Goal: Task Accomplishment & Management: Manage account settings

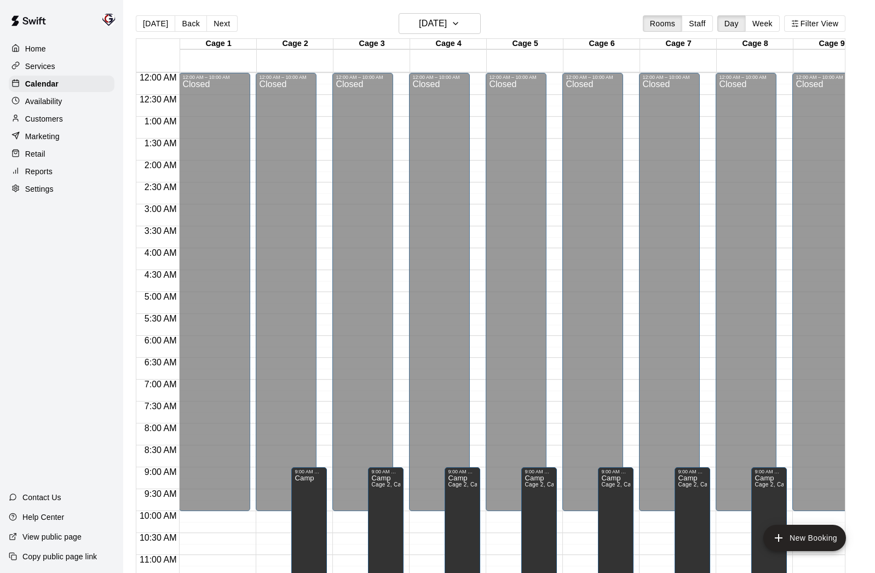
scroll to position [459, 0]
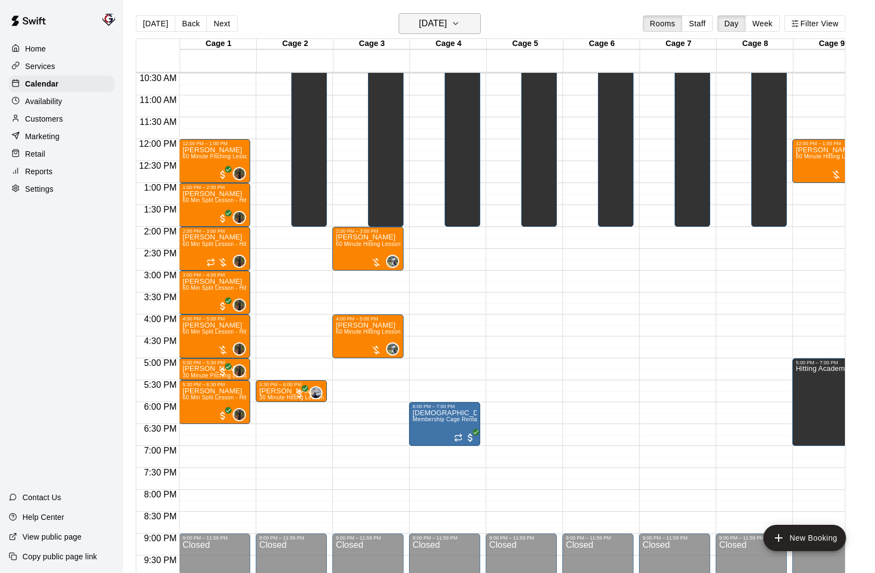
click at [444, 27] on h6 "[DATE]" at bounding box center [433, 23] width 28 height 15
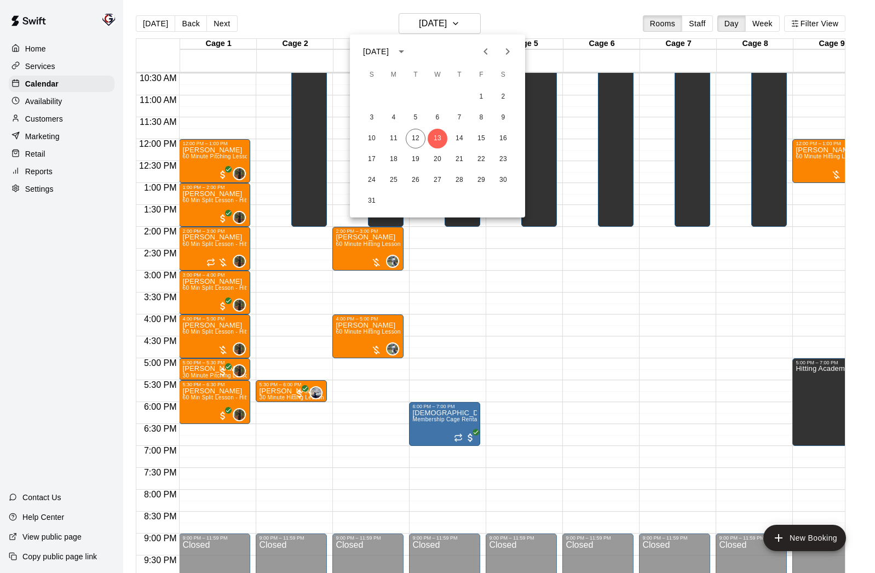
click at [502, 50] on icon "Next month" at bounding box center [507, 51] width 13 height 13
click at [417, 115] on button "4" at bounding box center [416, 118] width 20 height 20
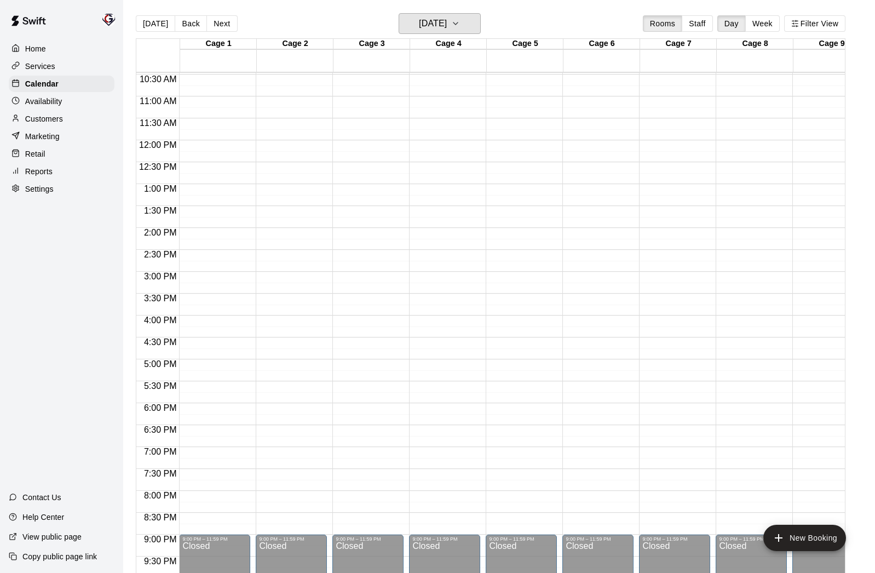
scroll to position [467, 0]
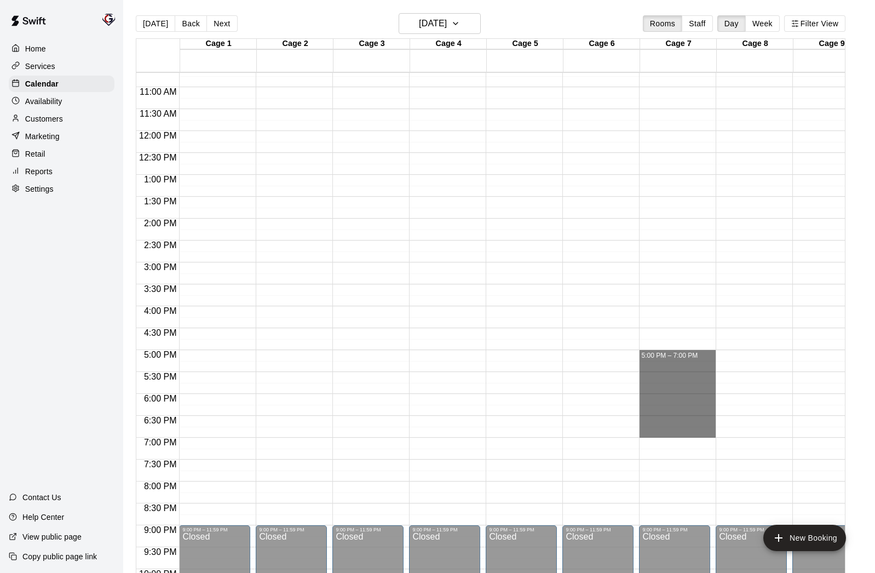
drag, startPoint x: 649, startPoint y: 352, endPoint x: 658, endPoint y: 428, distance: 76.1
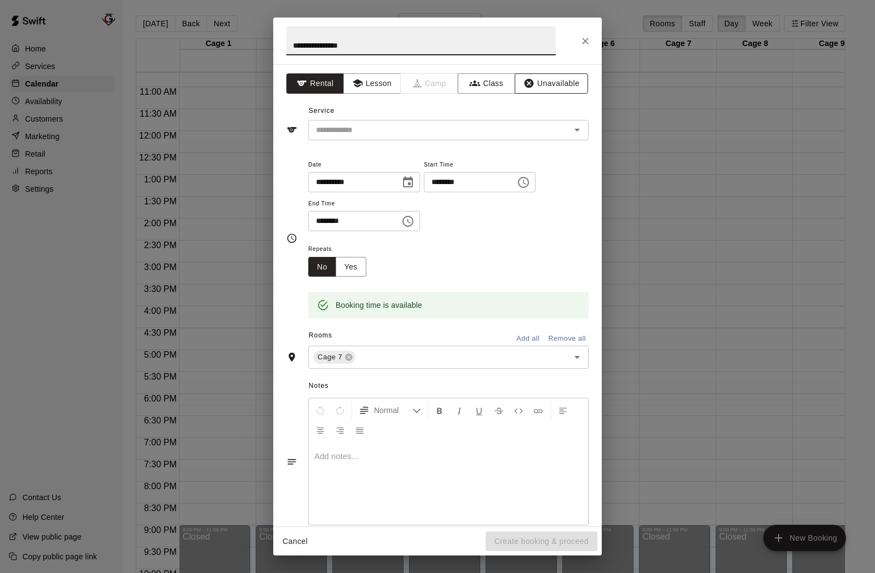
type input "**********"
click at [550, 83] on button "Unavailable" at bounding box center [551, 83] width 73 height 20
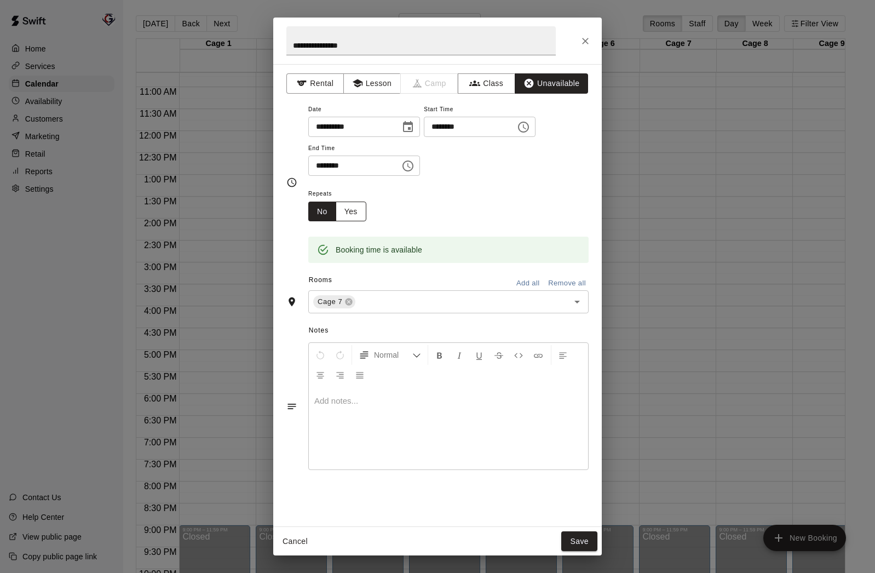
click at [357, 211] on button "Yes" at bounding box center [351, 211] width 31 height 20
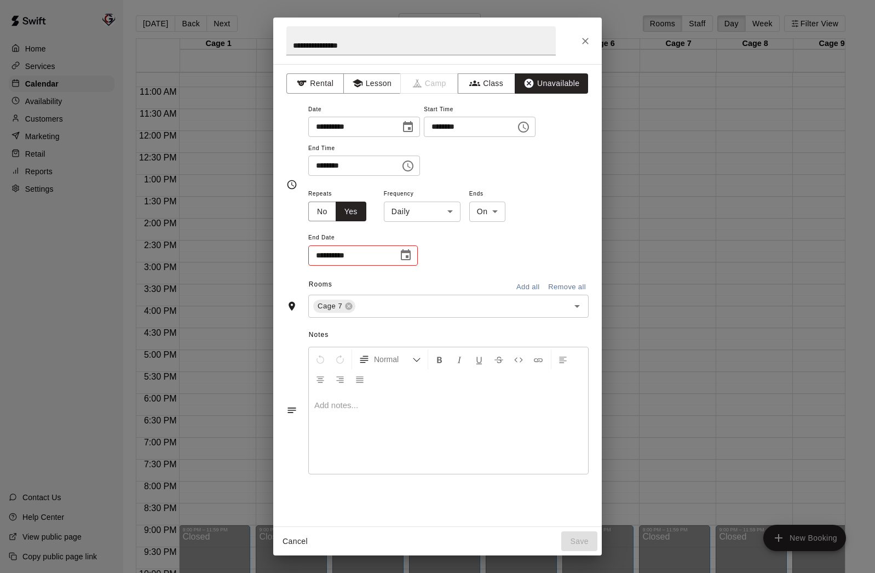
click at [447, 213] on body "Home Services Calendar Availability Customers Marketing Retail Reports Settings…" at bounding box center [437, 295] width 875 height 590
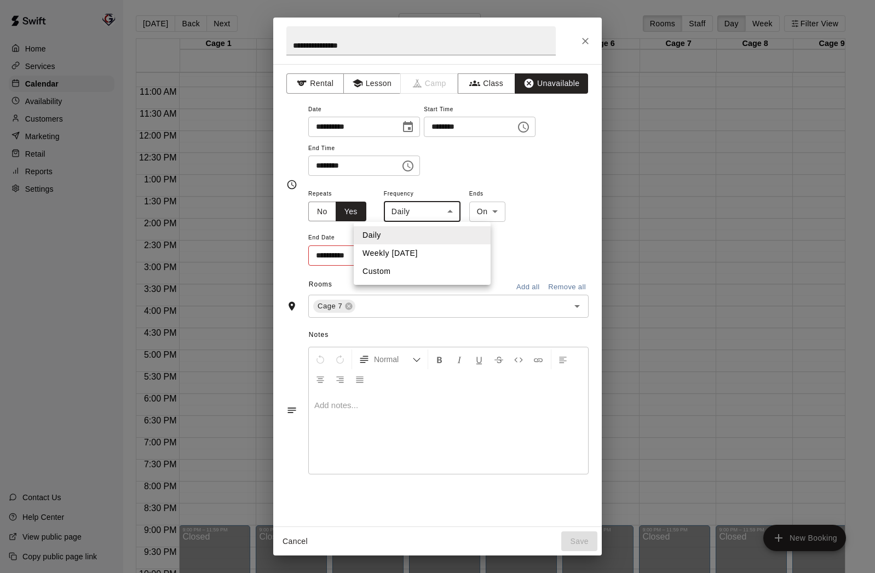
click at [427, 252] on li "Weekly [DATE]" at bounding box center [422, 253] width 137 height 18
type input "******"
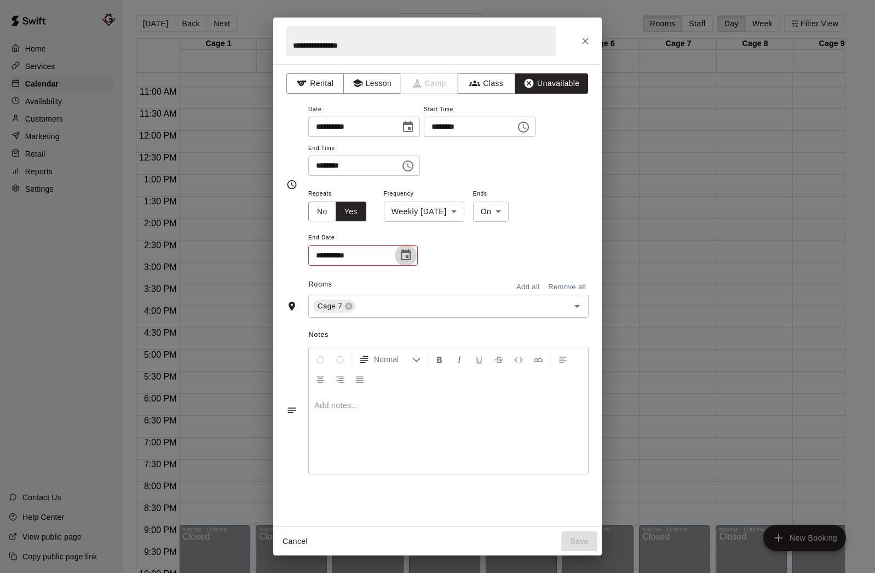
click at [406, 254] on icon "Choose date" at bounding box center [405, 255] width 13 height 13
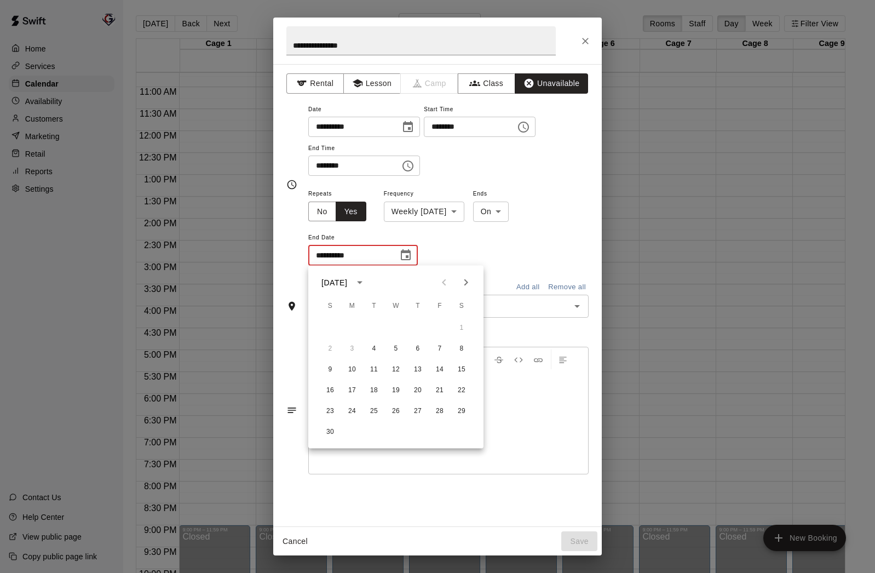
click at [467, 279] on icon "Next month" at bounding box center [465, 282] width 13 height 13
click at [374, 411] on button "27" at bounding box center [374, 411] width 20 height 20
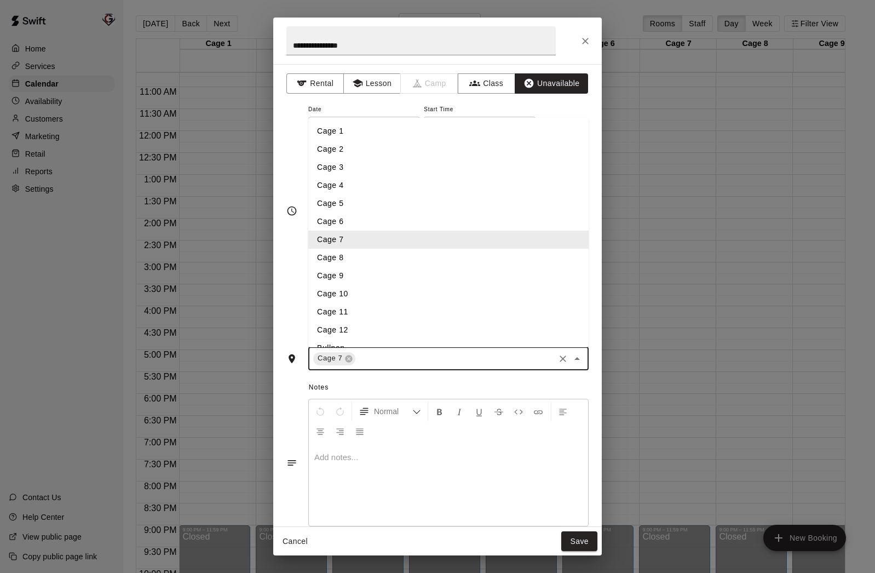
click at [377, 360] on input "text" at bounding box center [455, 358] width 196 height 14
click at [372, 252] on li "Cage 8" at bounding box center [448, 258] width 280 height 18
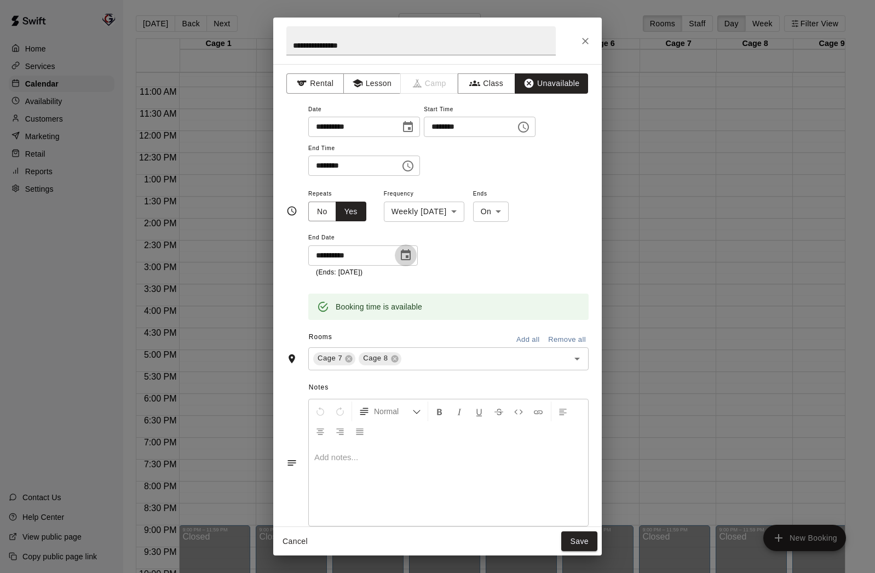
click at [411, 256] on icon "Choose date, selected date is Jan 27, 2026" at bounding box center [405, 255] width 13 height 13
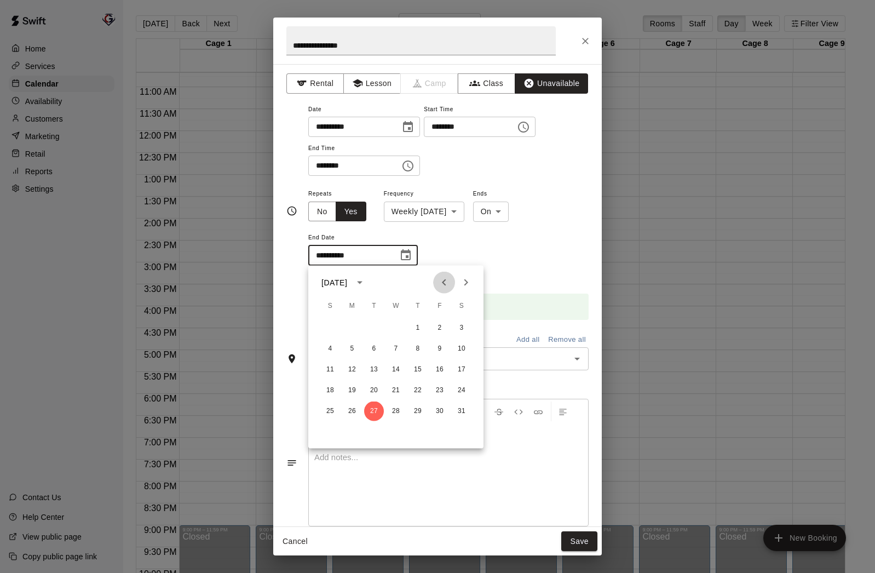
click at [447, 288] on icon "Previous month" at bounding box center [443, 282] width 13 height 13
click at [374, 390] on button "23" at bounding box center [374, 390] width 20 height 20
type input "**********"
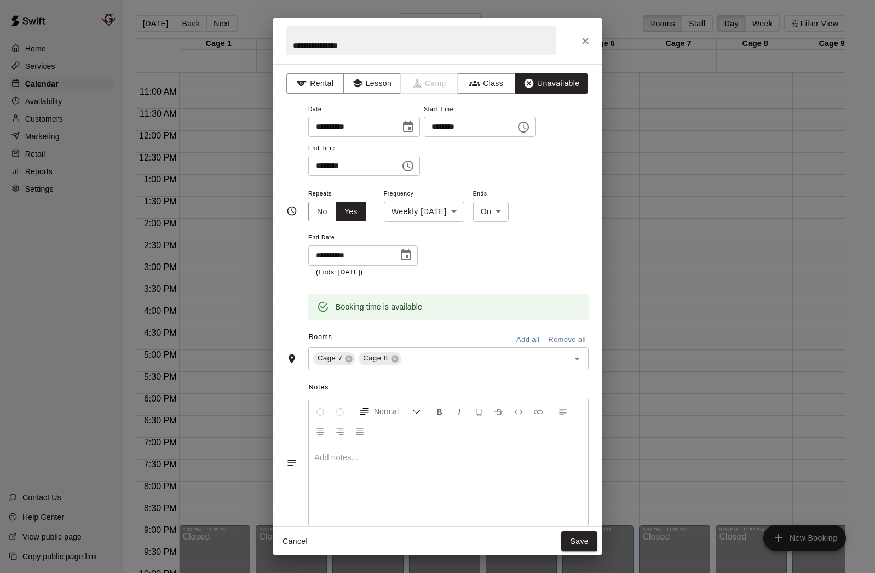
scroll to position [21, 0]
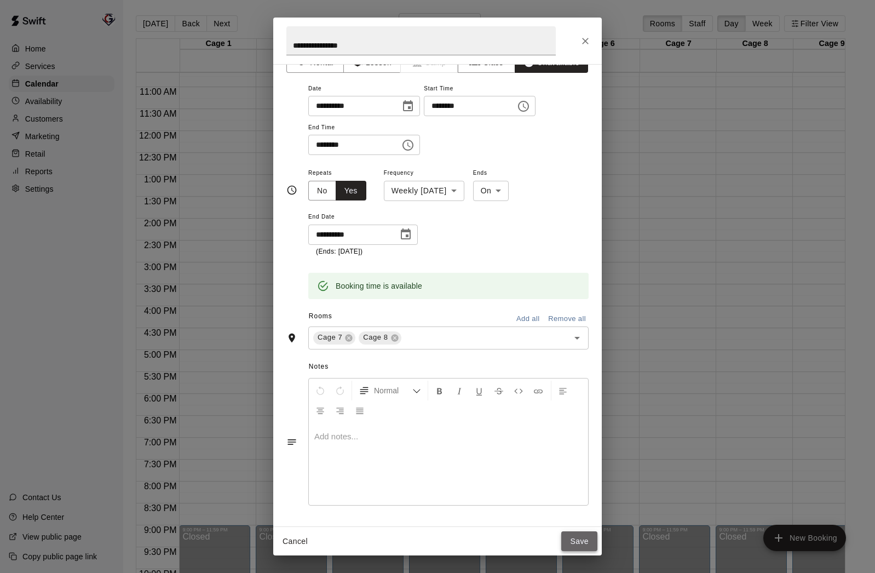
click at [585, 538] on button "Save" at bounding box center [579, 541] width 36 height 20
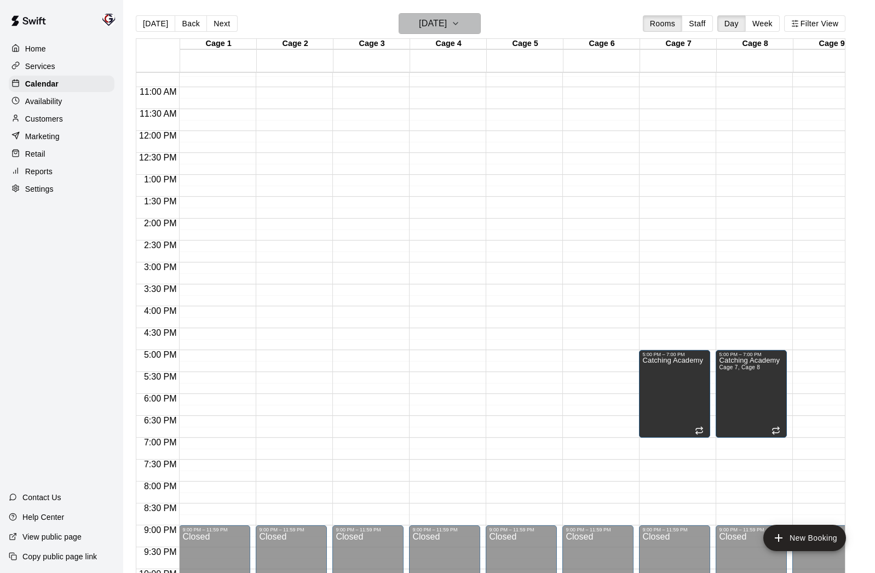
click at [419, 23] on h6 "[DATE]" at bounding box center [433, 23] width 28 height 15
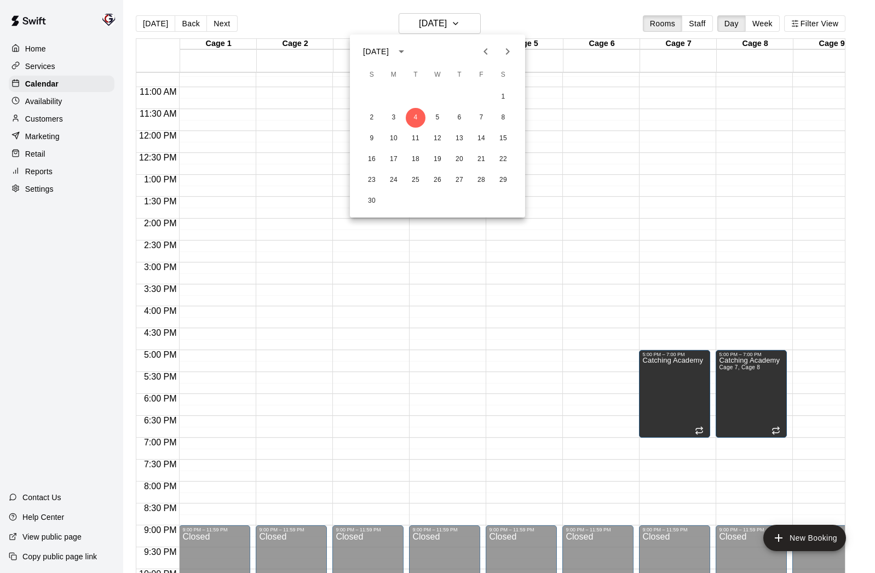
click at [507, 48] on icon "Next month" at bounding box center [507, 51] width 13 height 13
click at [414, 115] on button "6" at bounding box center [416, 118] width 20 height 20
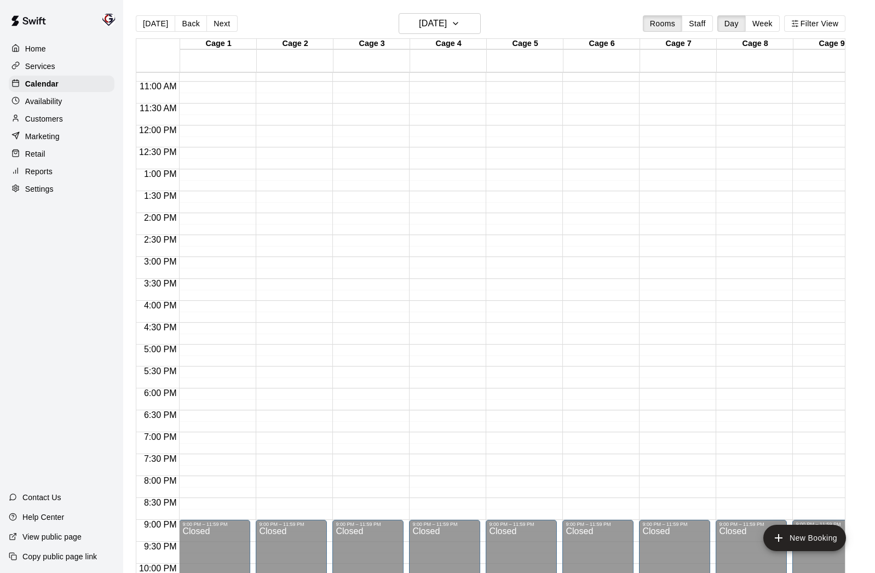
scroll to position [477, 0]
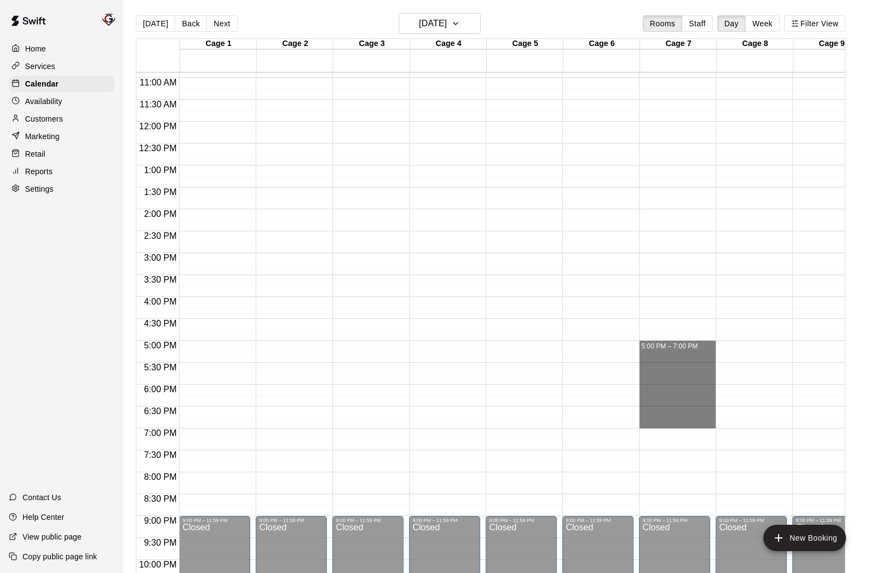
drag, startPoint x: 656, startPoint y: 345, endPoint x: 664, endPoint y: 423, distance: 78.1
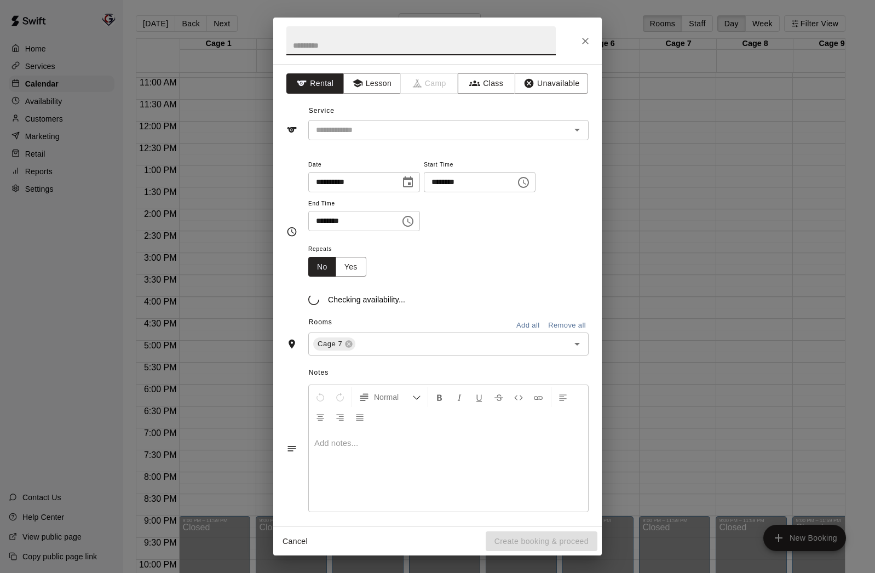
scroll to position [2, 0]
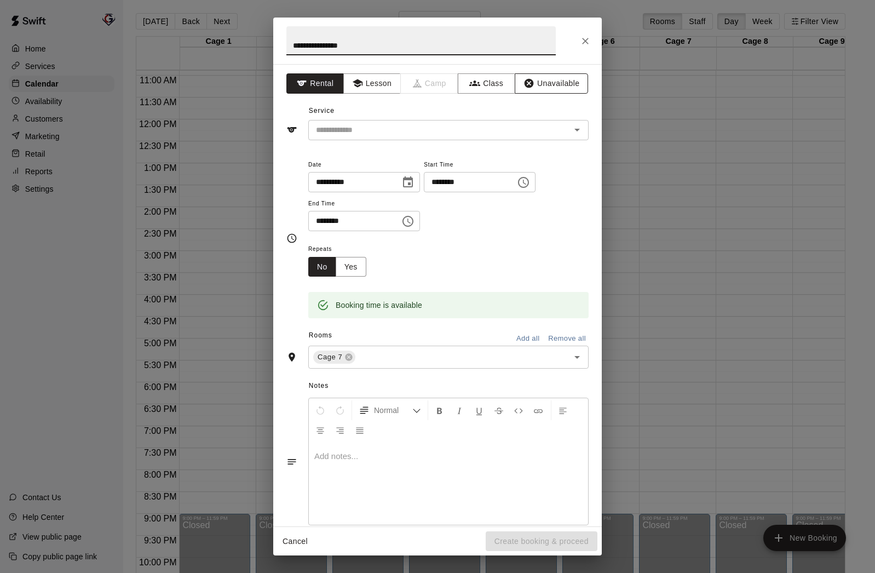
type input "**********"
click at [582, 80] on button "Unavailable" at bounding box center [551, 83] width 73 height 20
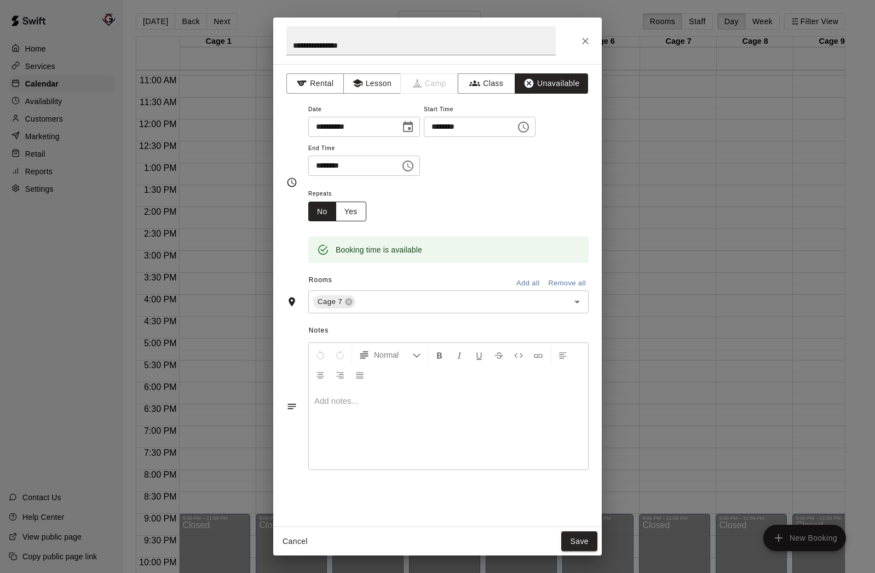
click at [351, 218] on button "Yes" at bounding box center [351, 211] width 31 height 20
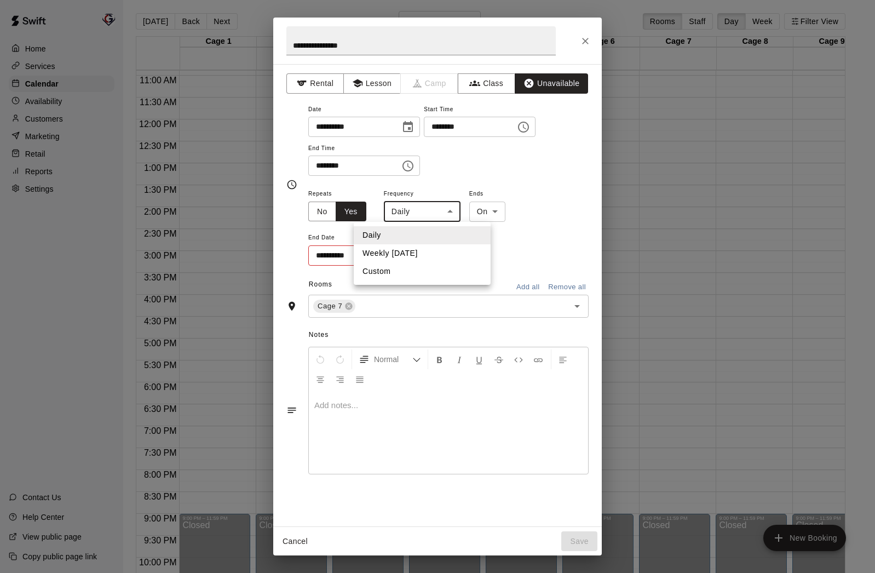
click at [424, 215] on body "Home Services Calendar Availability Customers Marketing Retail Reports Settings…" at bounding box center [437, 293] width 875 height 590
click at [417, 252] on li "Weekly [DATE]" at bounding box center [422, 253] width 137 height 18
type input "******"
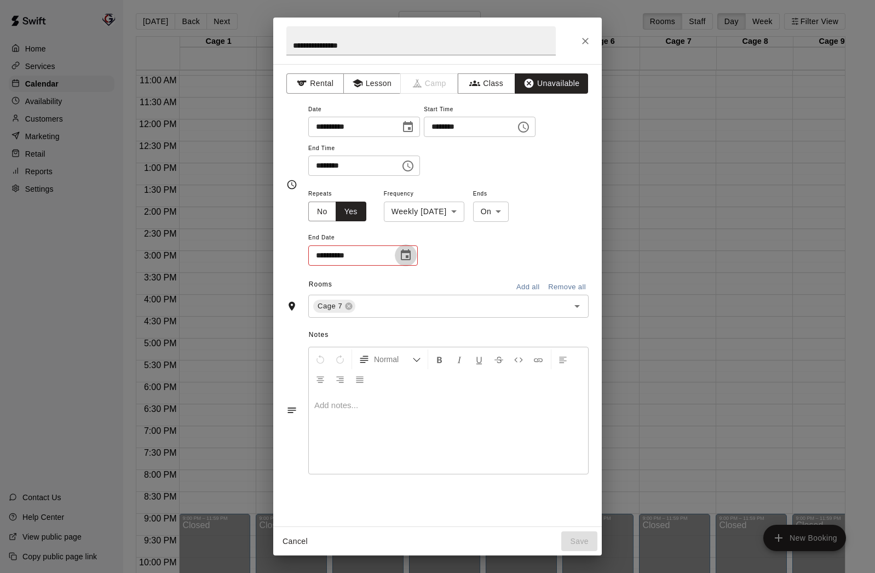
click at [405, 251] on icon "Choose date" at bounding box center [406, 254] width 10 height 11
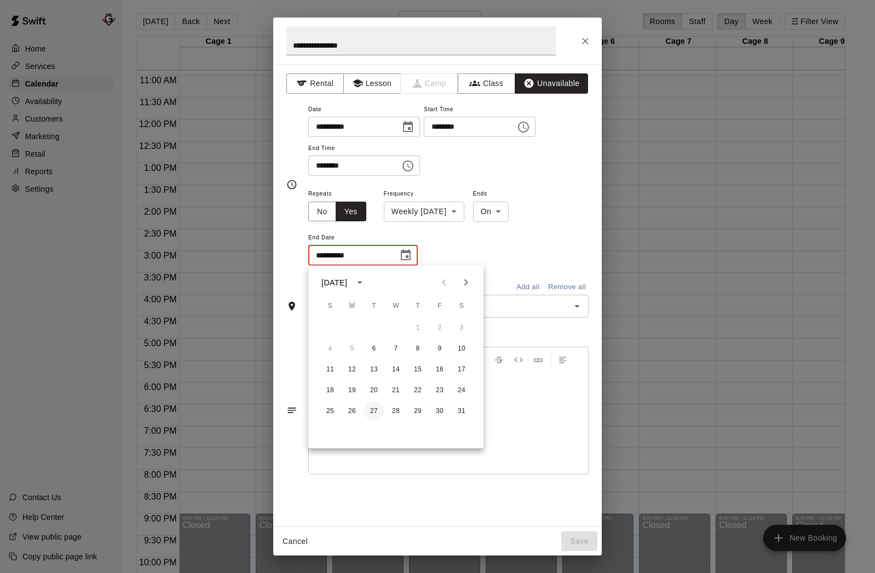
click at [373, 409] on button "27" at bounding box center [374, 411] width 20 height 20
type input "**********"
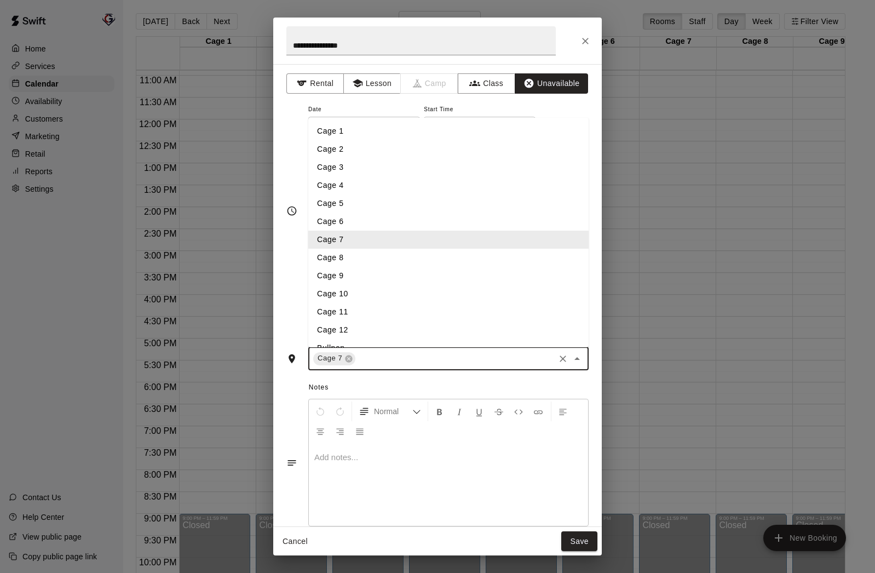
click at [388, 355] on input "text" at bounding box center [455, 358] width 196 height 14
type input "*"
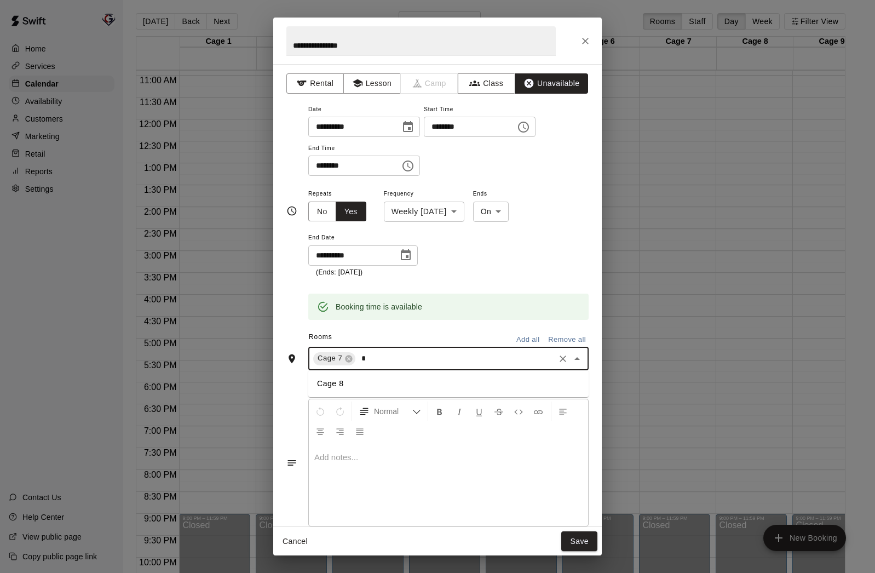
click at [359, 384] on li "Cage 8" at bounding box center [448, 383] width 280 height 18
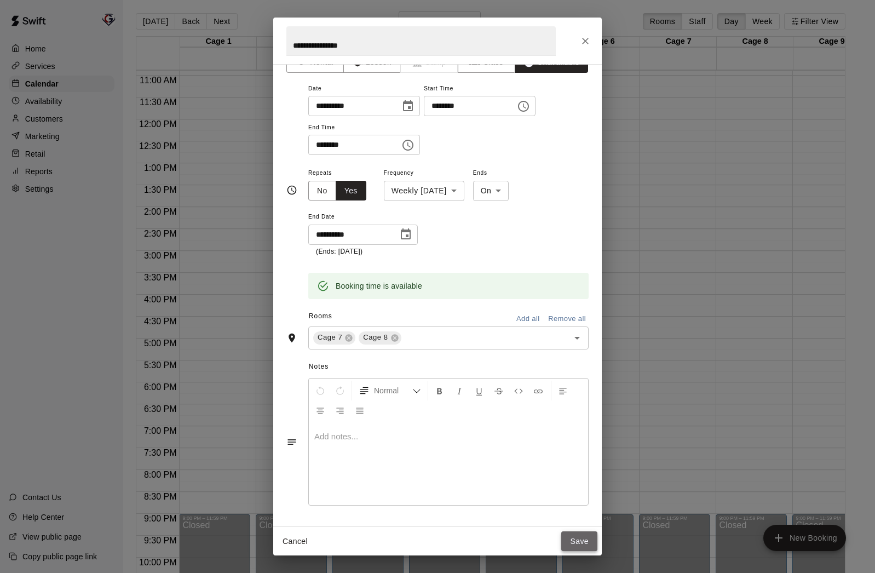
click at [572, 540] on button "Save" at bounding box center [579, 541] width 36 height 20
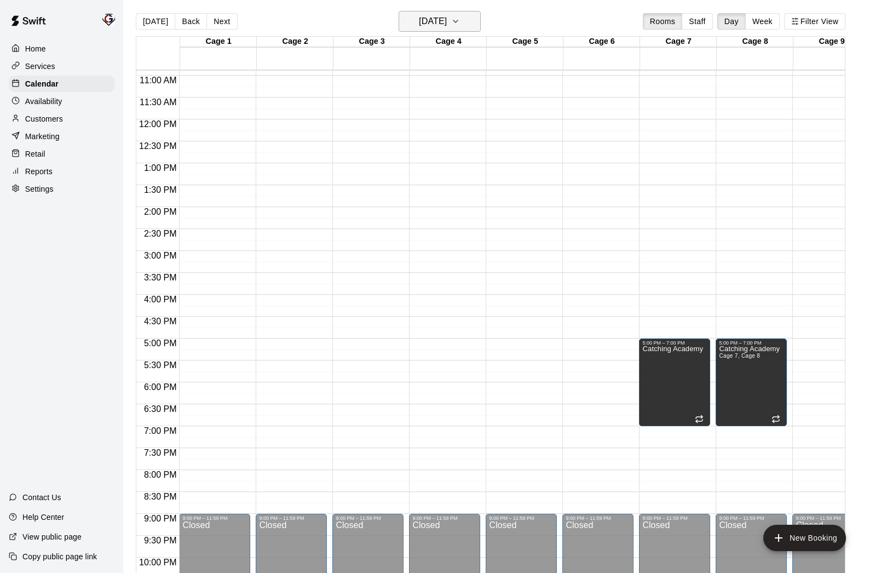
click at [427, 25] on h6 "[DATE]" at bounding box center [433, 21] width 28 height 15
click at [488, 46] on icon "Previous month" at bounding box center [485, 49] width 13 height 13
click at [505, 114] on button "8" at bounding box center [503, 116] width 20 height 20
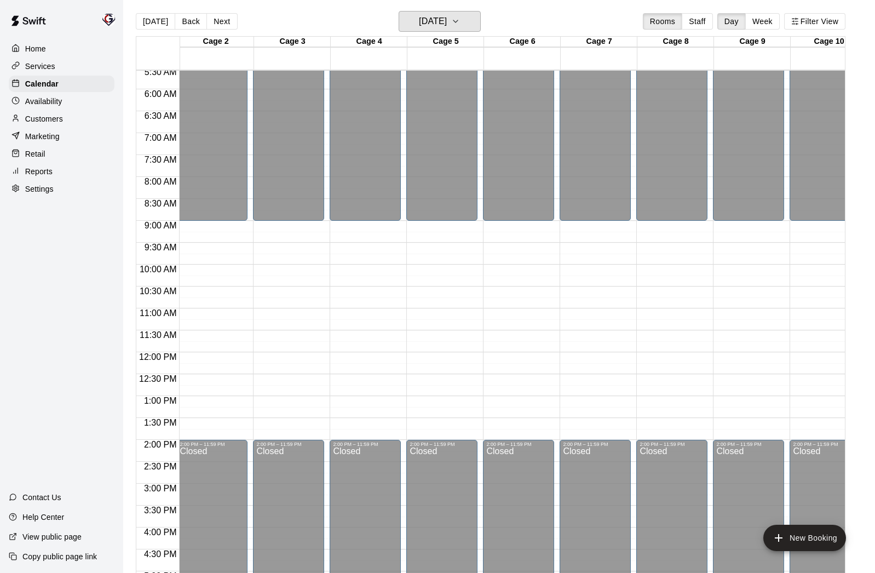
scroll to position [250, 79]
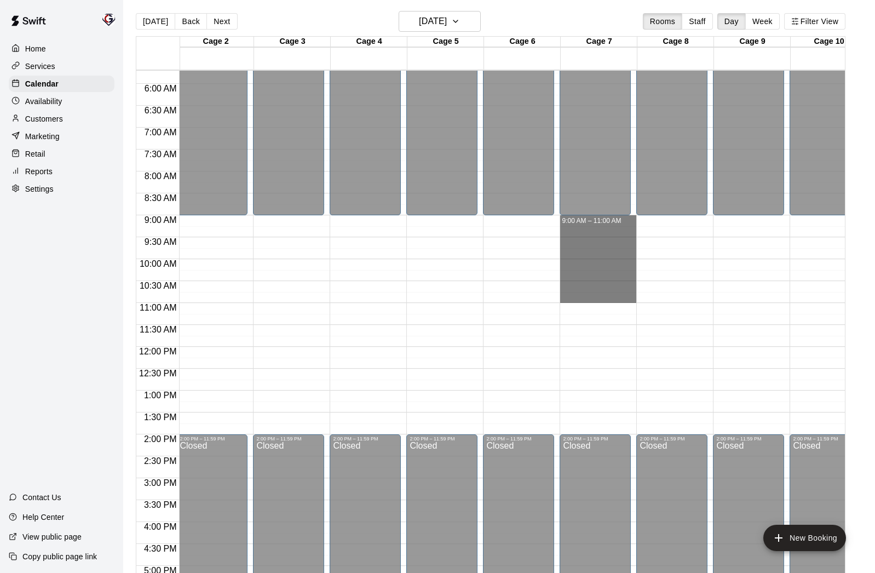
drag, startPoint x: 604, startPoint y: 217, endPoint x: 606, endPoint y: 301, distance: 83.8
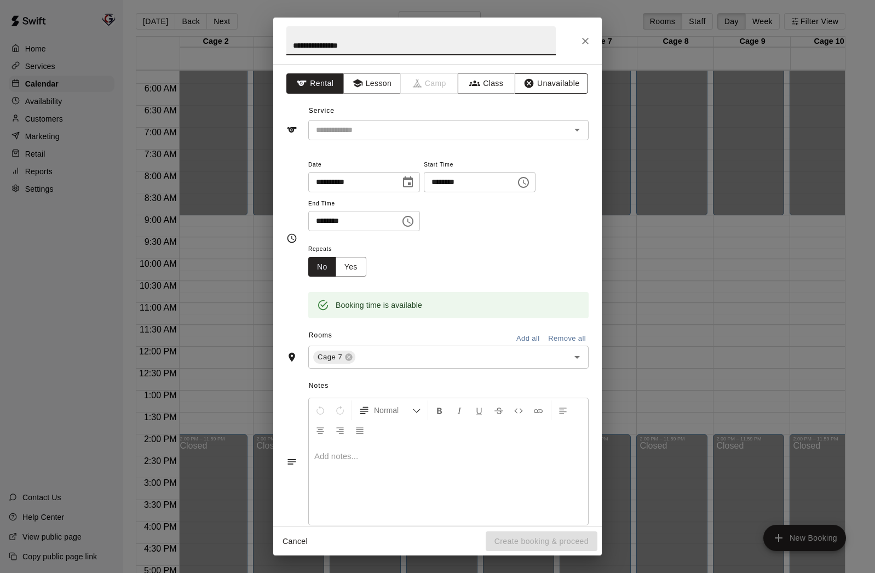
type input "**********"
click at [577, 84] on button "Unavailable" at bounding box center [551, 83] width 73 height 20
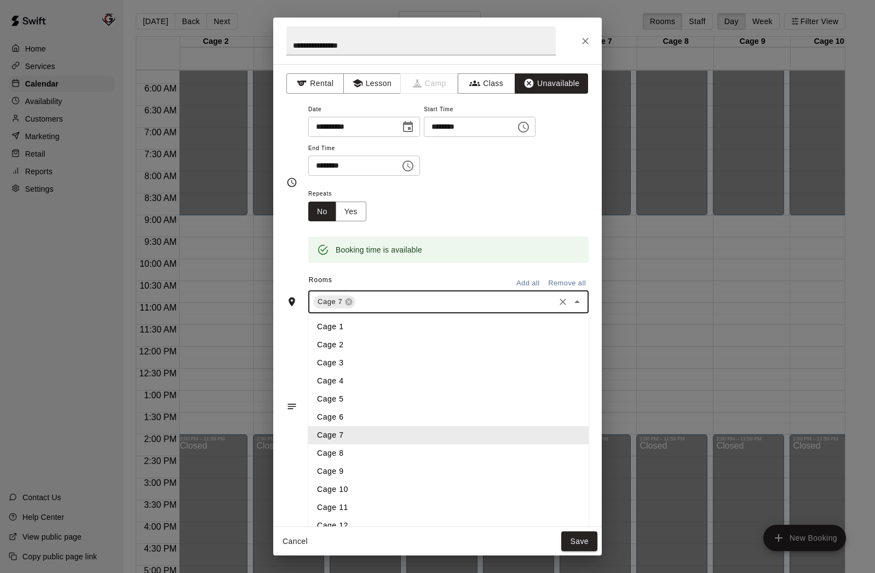
click at [373, 302] on input "text" at bounding box center [455, 302] width 196 height 14
type input "*"
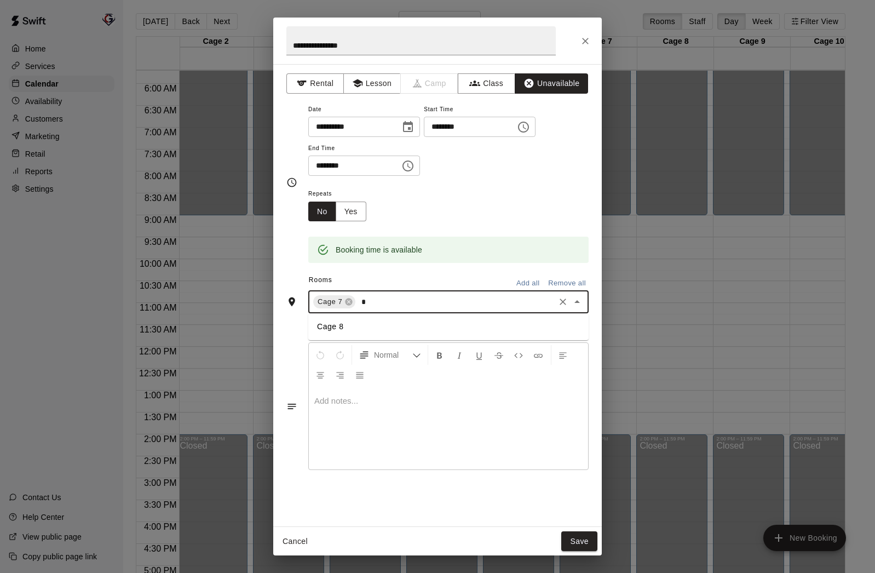
click at [339, 323] on li "Cage 8" at bounding box center [448, 326] width 280 height 18
click at [359, 209] on button "Yes" at bounding box center [351, 211] width 31 height 20
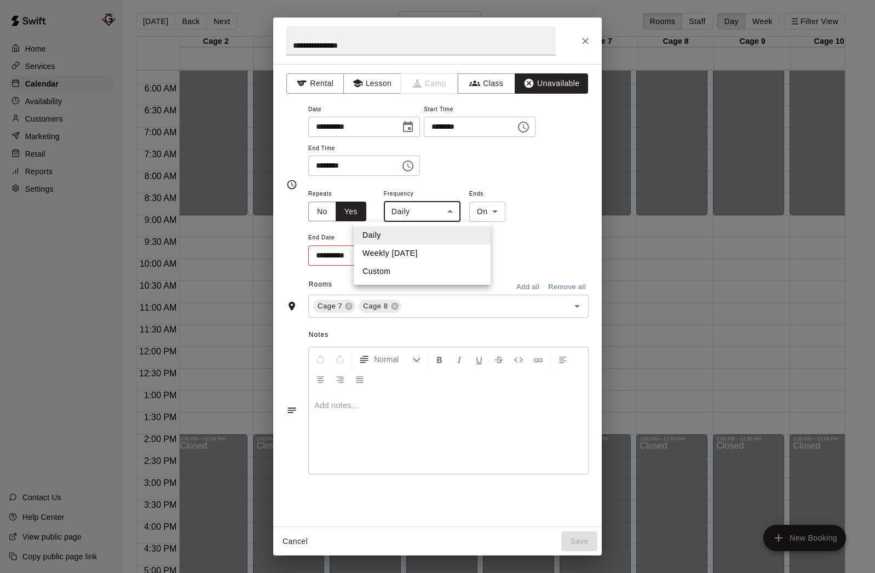
click at [426, 207] on body "Home Services Calendar Availability Customers Marketing Retail Reports Settings…" at bounding box center [437, 293] width 875 height 590
click at [415, 255] on li "Weekly [DATE]" at bounding box center [422, 253] width 137 height 18
type input "******"
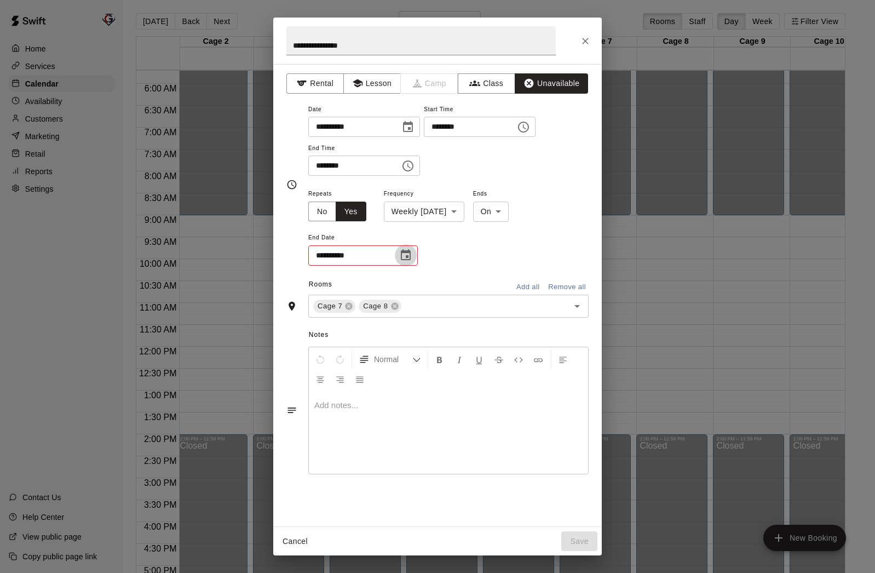
click at [409, 257] on icon "Choose date" at bounding box center [405, 255] width 13 height 13
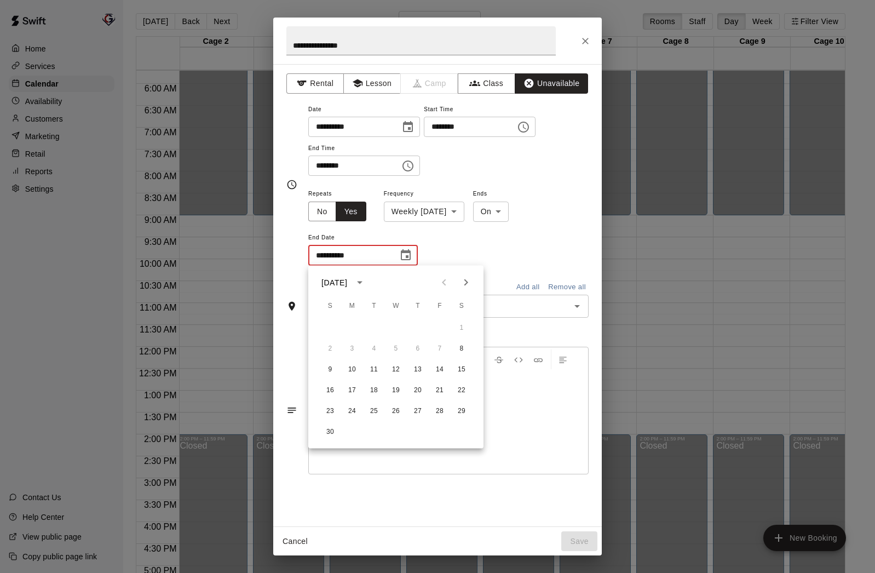
click at [470, 279] on icon "Next month" at bounding box center [465, 282] width 13 height 13
click at [464, 388] on button "27" at bounding box center [462, 390] width 20 height 20
type input "**********"
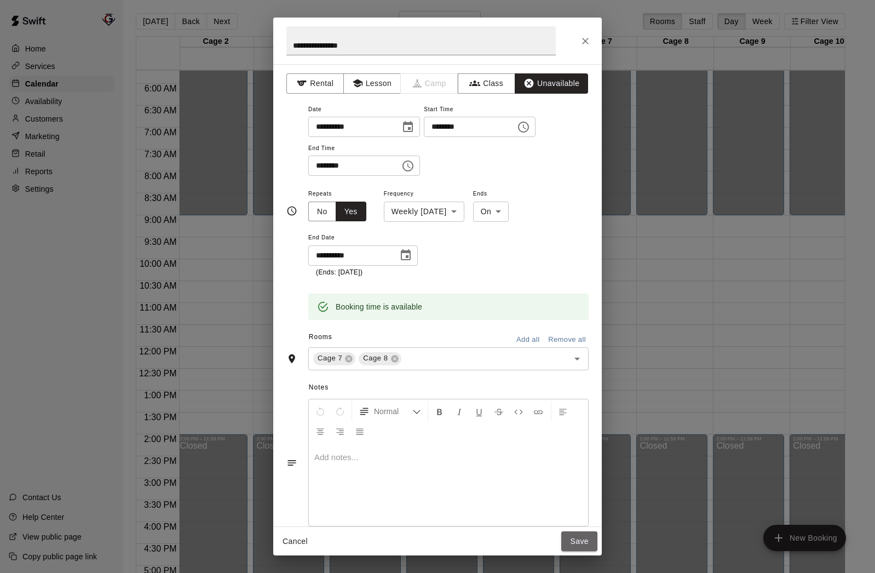
drag, startPoint x: 580, startPoint y: 537, endPoint x: 578, endPoint y: 531, distance: 6.4
click at [580, 537] on button "Save" at bounding box center [579, 541] width 36 height 20
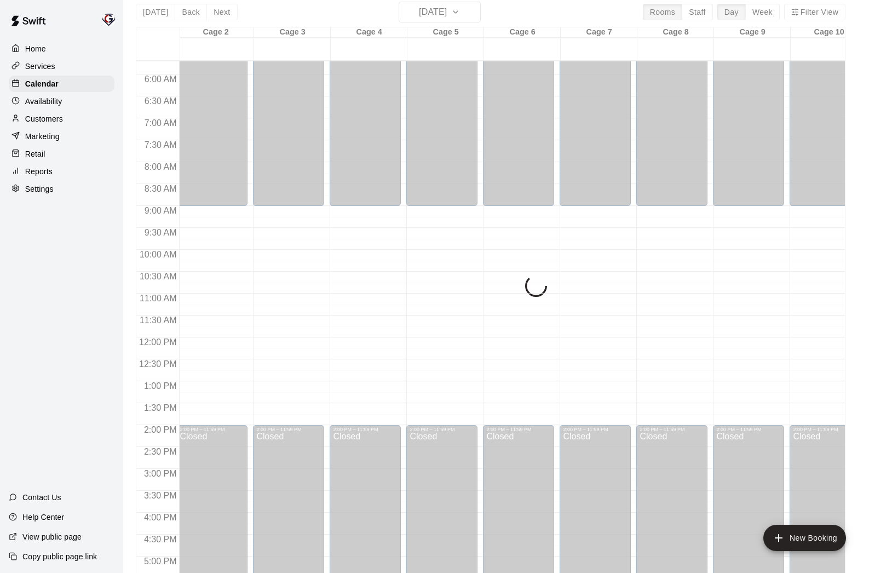
scroll to position [14, 0]
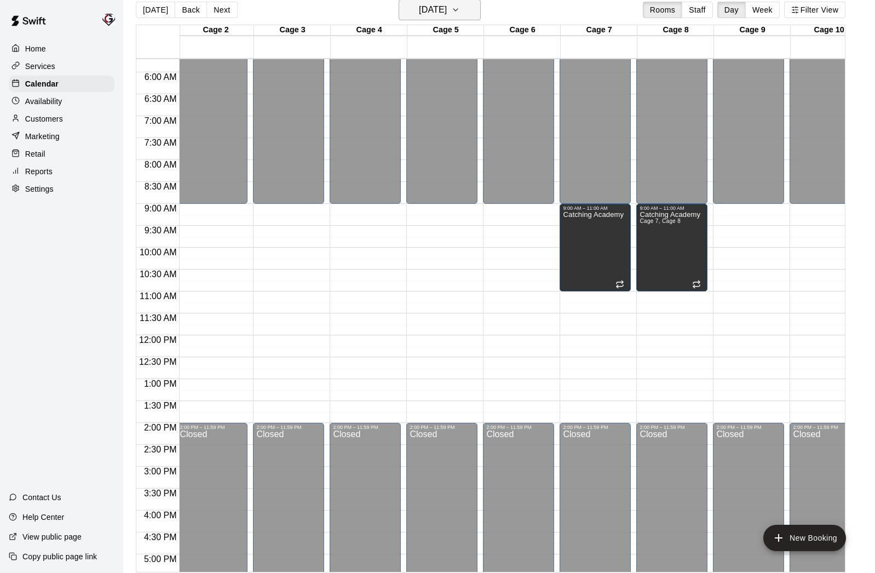
click at [422, 10] on h6 "[DATE]" at bounding box center [433, 9] width 28 height 15
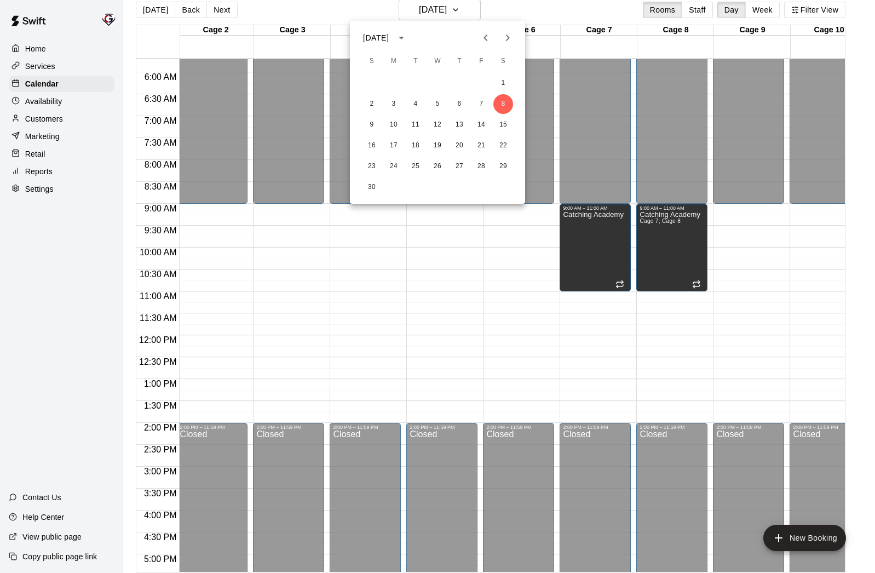
click at [508, 37] on icon "Next month" at bounding box center [508, 37] width 4 height 7
click at [504, 107] on button "10" at bounding box center [503, 104] width 20 height 20
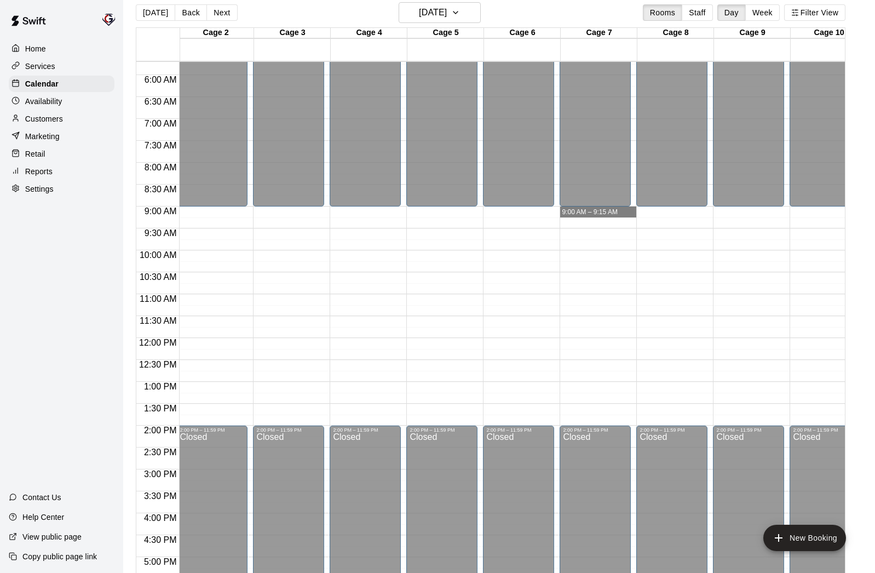
scroll to position [253, 79]
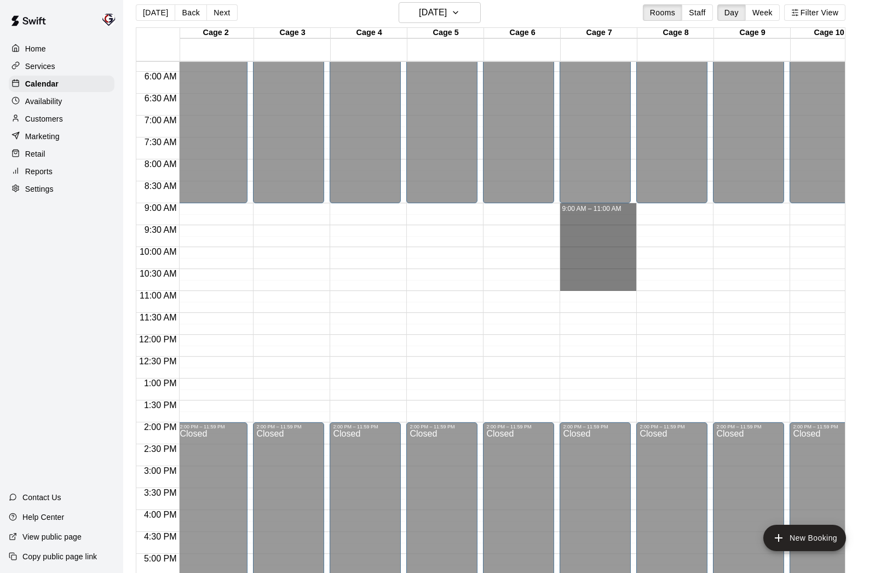
drag, startPoint x: 588, startPoint y: 209, endPoint x: 592, endPoint y: 290, distance: 81.1
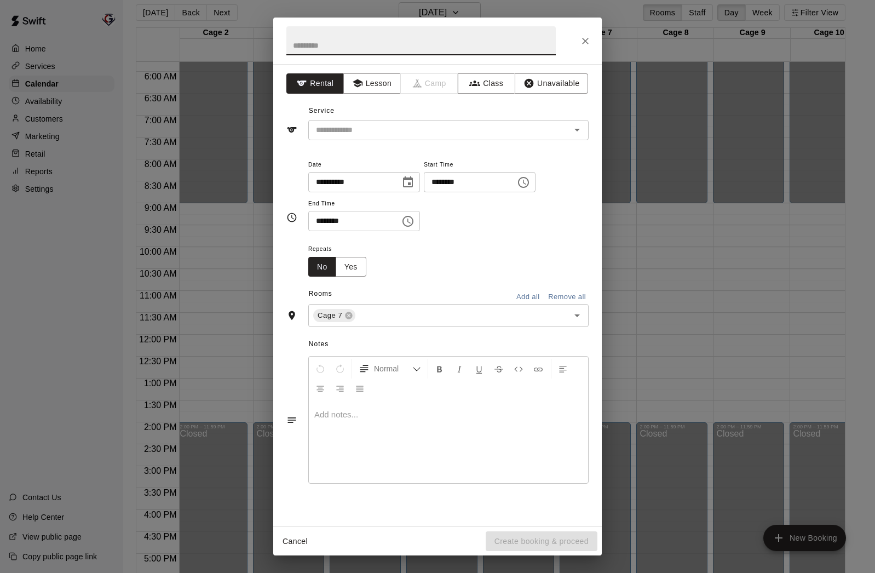
scroll to position [252, 79]
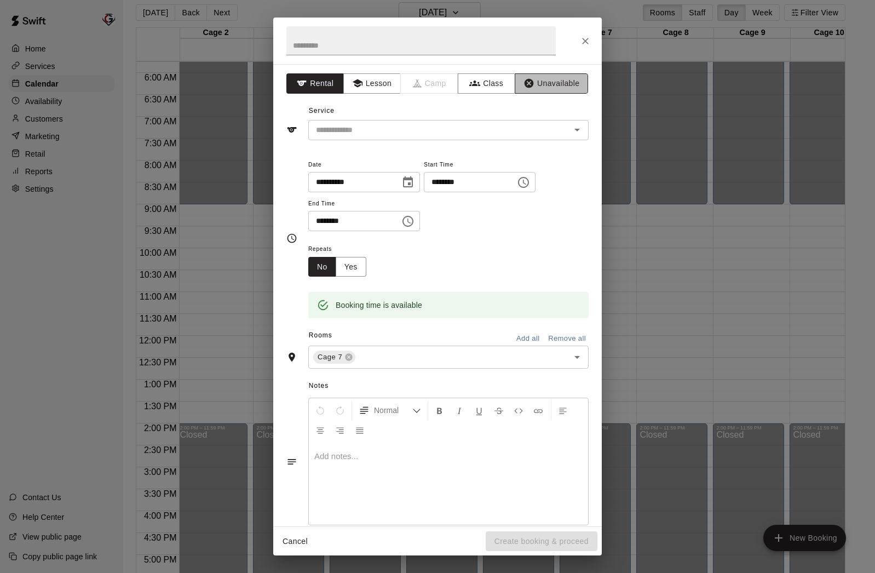
click at [549, 77] on button "Unavailable" at bounding box center [551, 83] width 73 height 20
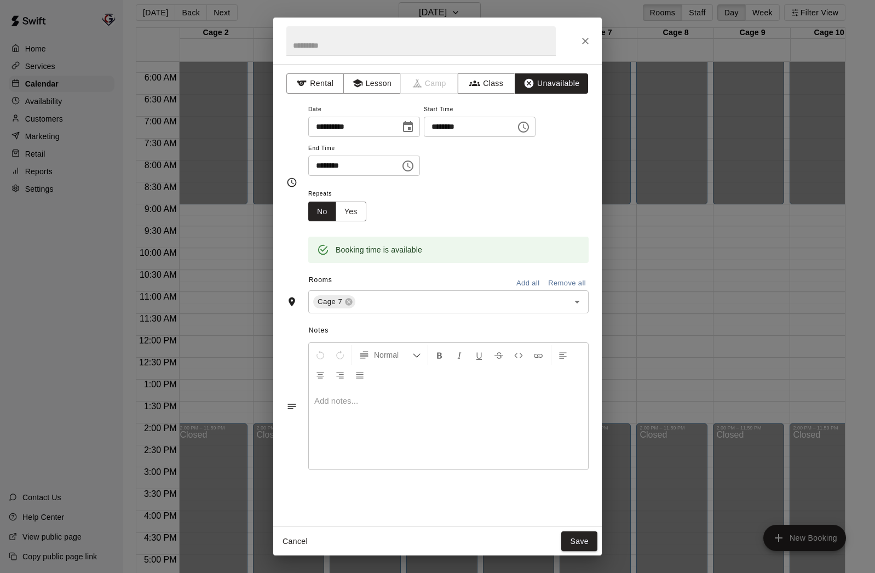
click at [385, 50] on input "text" at bounding box center [420, 40] width 269 height 29
type input "**********"
click at [418, 296] on input "text" at bounding box center [455, 302] width 196 height 14
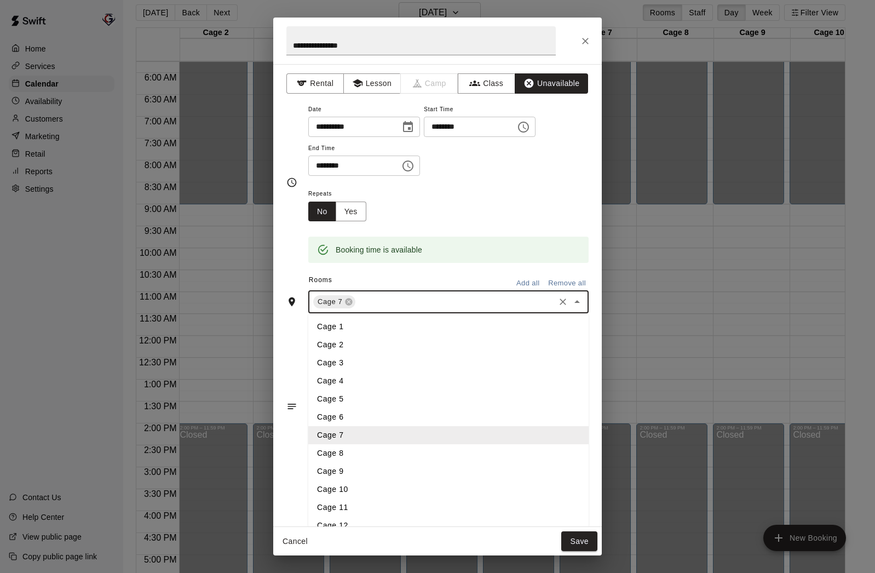
click at [385, 449] on li "Cage 8" at bounding box center [448, 453] width 280 height 18
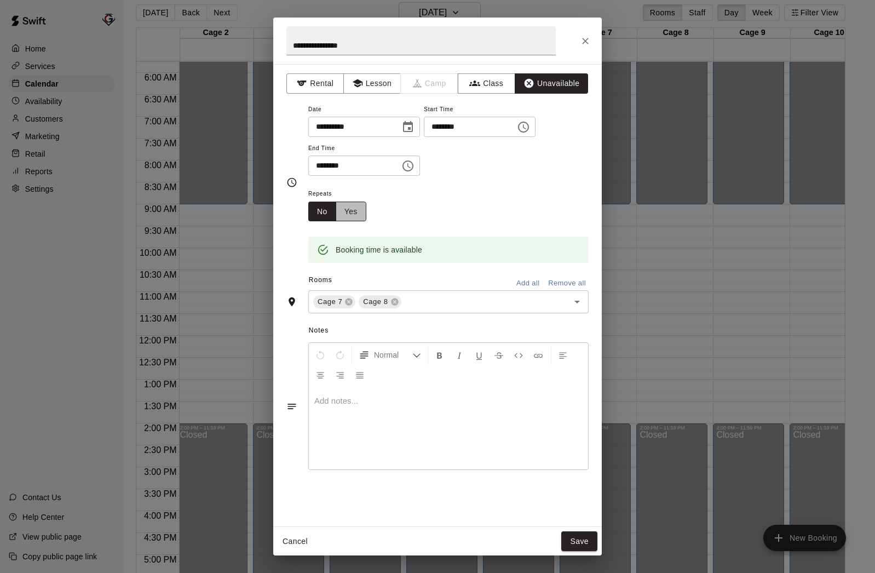
click at [346, 217] on button "Yes" at bounding box center [351, 211] width 31 height 20
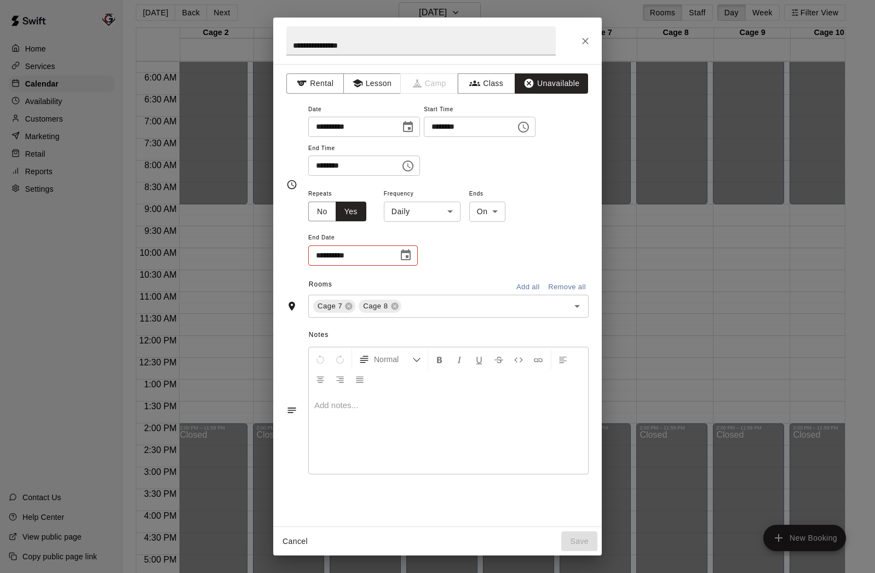
click at [447, 214] on body "Home Services Calendar Availability Customers Marketing Retail Reports Settings…" at bounding box center [437, 284] width 875 height 590
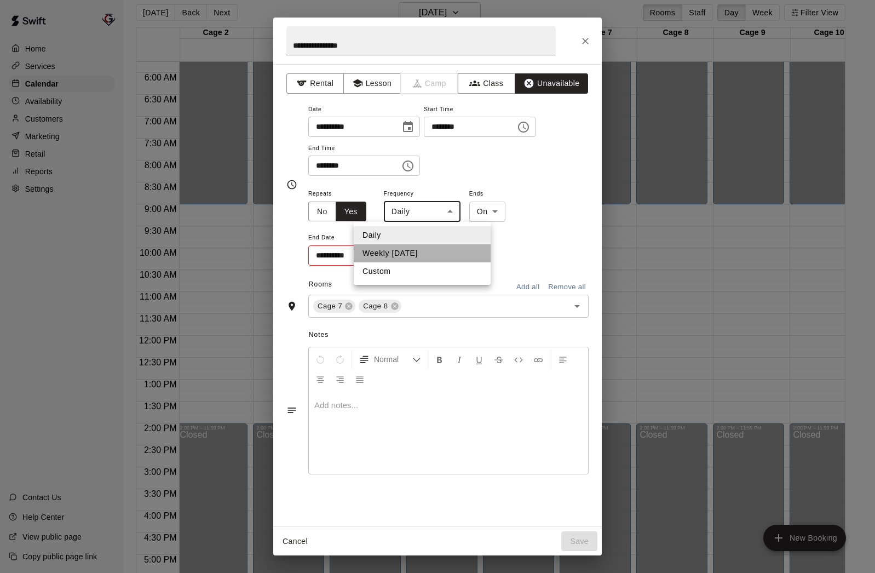
click at [433, 247] on li "Weekly [DATE]" at bounding box center [422, 253] width 137 height 18
type input "******"
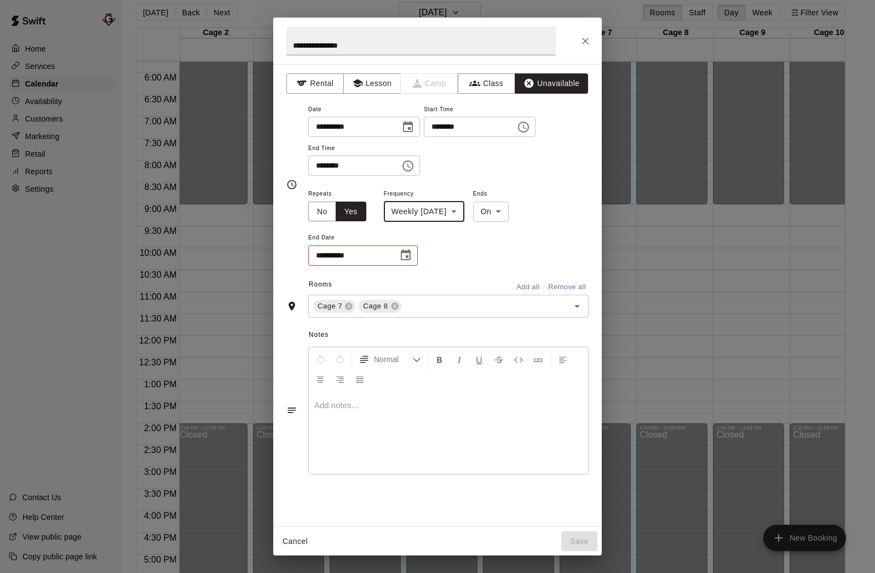
click at [408, 258] on icon "Choose date" at bounding box center [405, 255] width 13 height 13
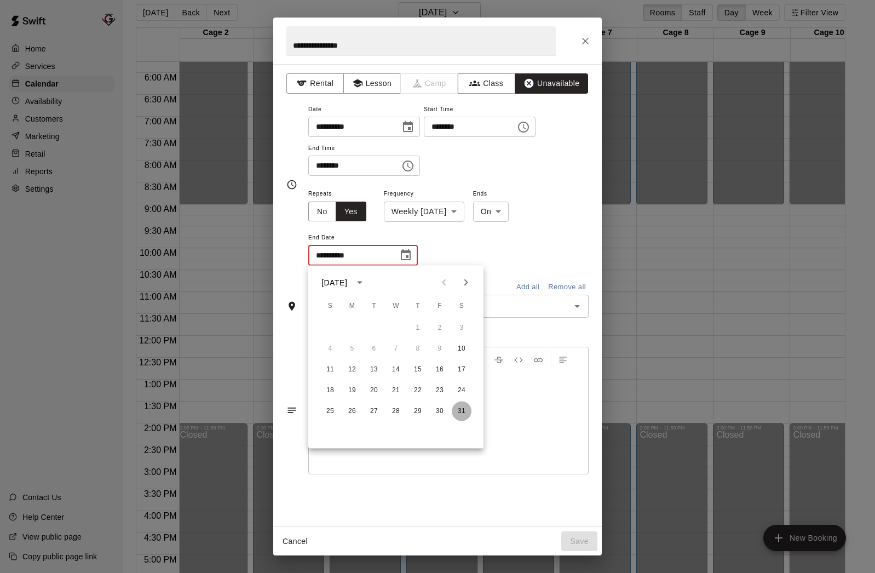
click at [463, 412] on button "31" at bounding box center [462, 411] width 20 height 20
type input "**********"
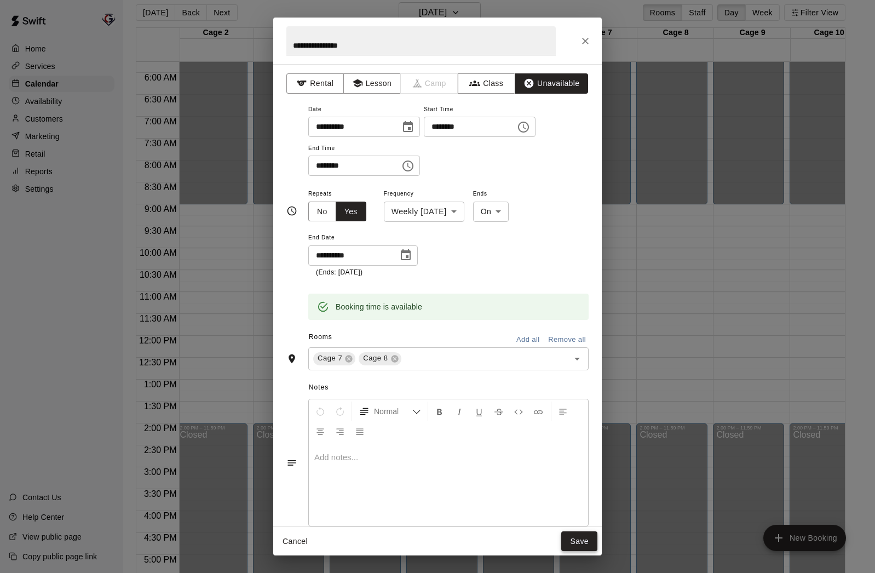
click at [581, 542] on button "Save" at bounding box center [579, 541] width 36 height 20
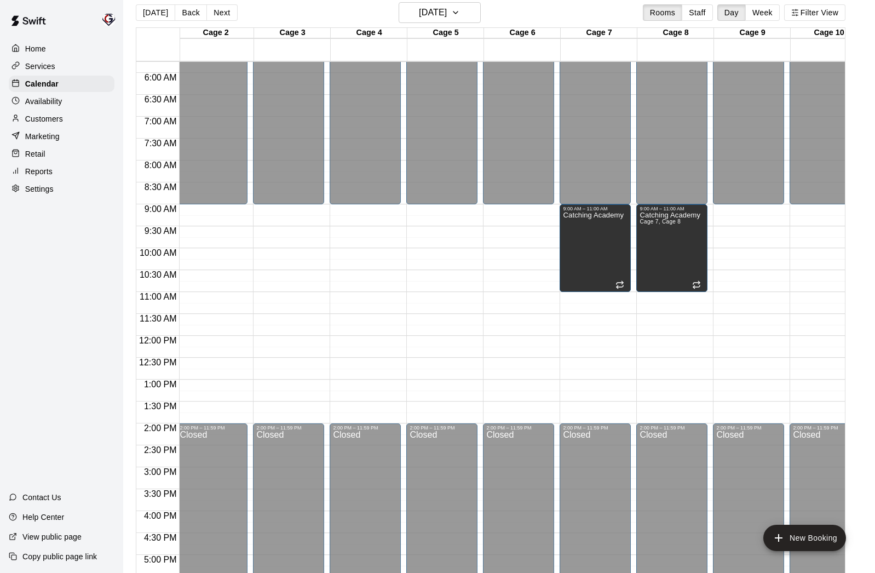
scroll to position [8, 0]
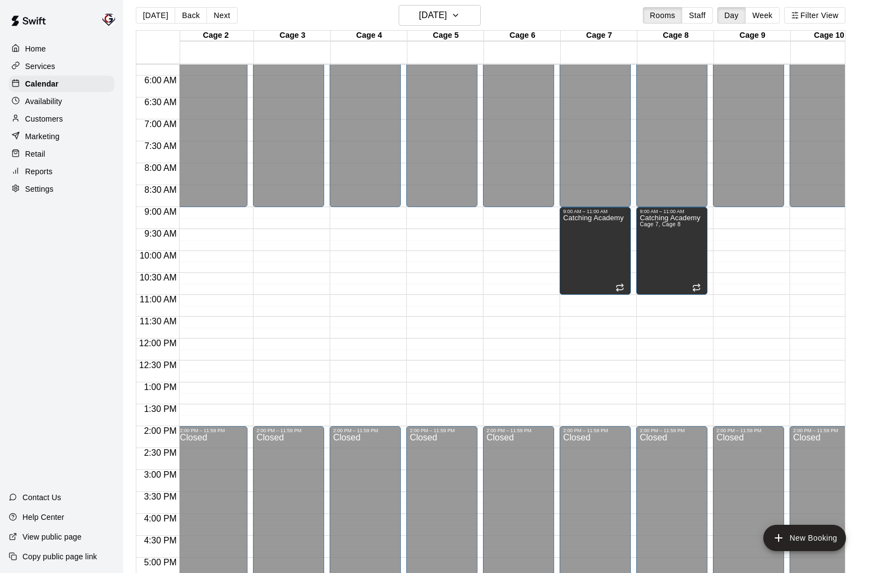
click at [45, 119] on p "Customers" at bounding box center [44, 118] width 38 height 11
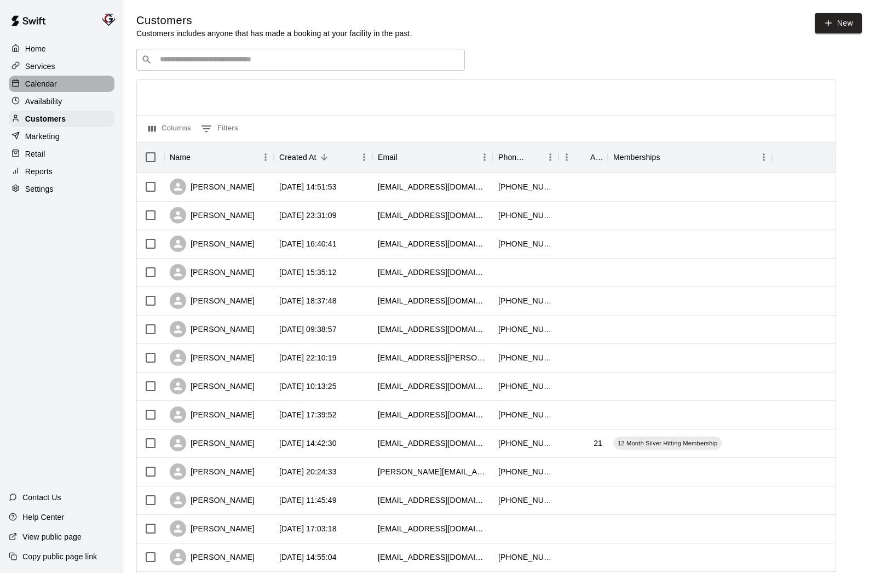
click at [50, 80] on p "Calendar" at bounding box center [41, 83] width 32 height 11
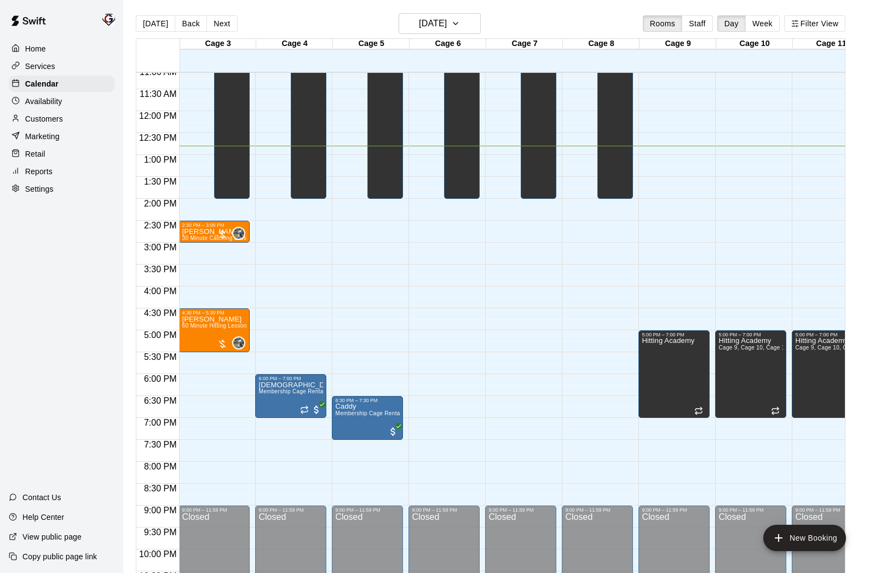
scroll to position [0, 160]
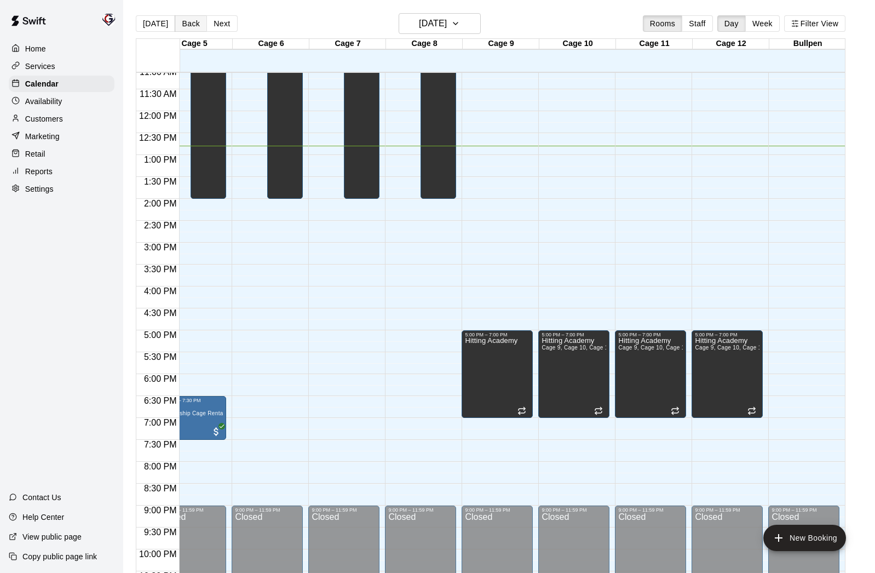
click at [182, 20] on button "Back" at bounding box center [191, 23] width 32 height 16
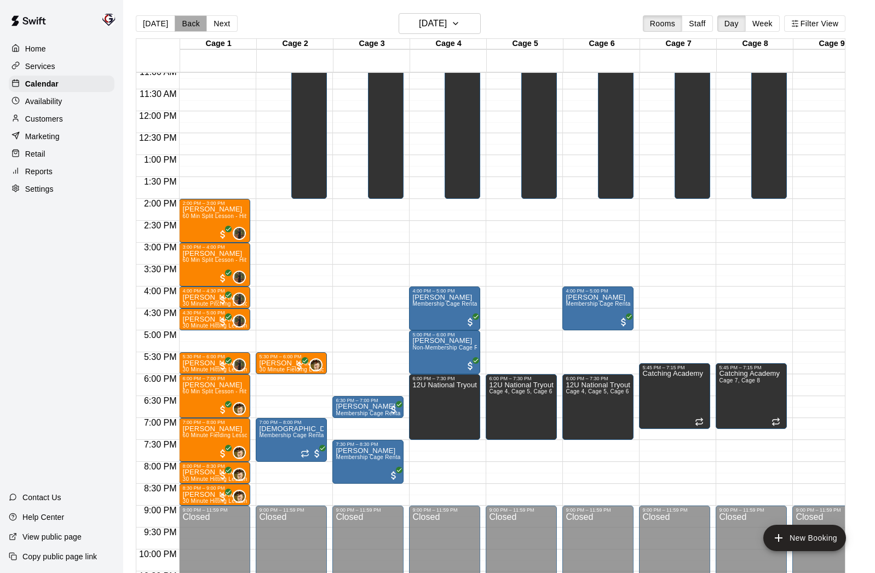
click at [187, 22] on button "Back" at bounding box center [191, 23] width 32 height 16
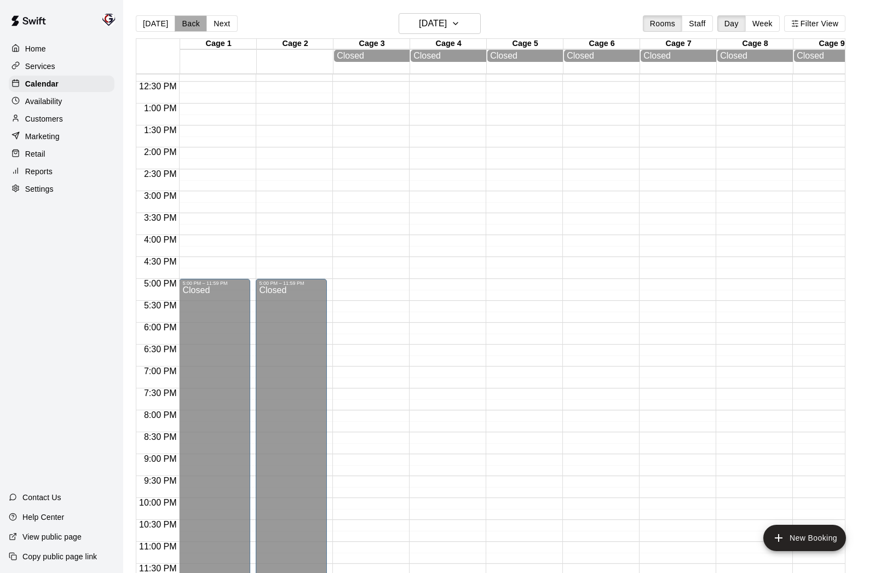
click at [189, 21] on button "Back" at bounding box center [191, 23] width 32 height 16
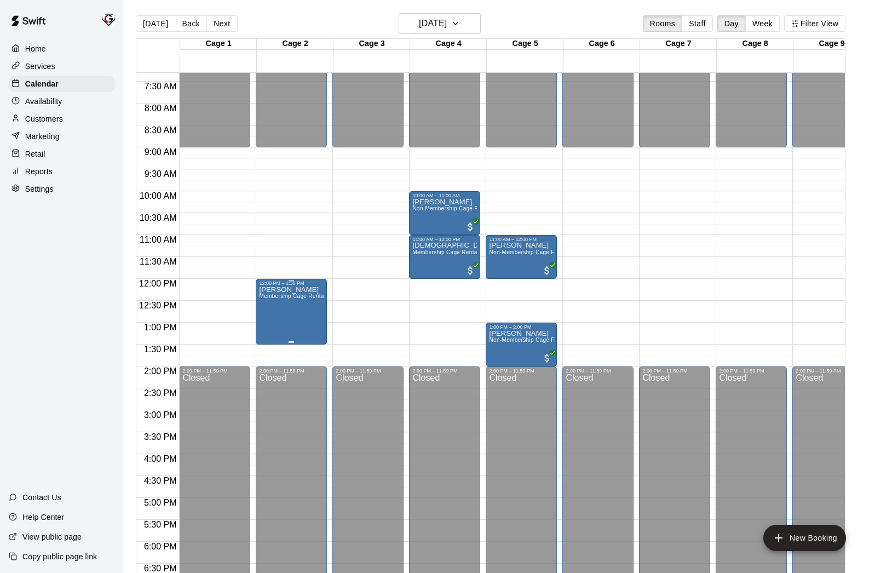
click at [292, 325] on div "[PERSON_NAME] Membership Cage Rental" at bounding box center [291, 572] width 65 height 573
click at [269, 324] on img "edit" at bounding box center [270, 323] width 13 height 13
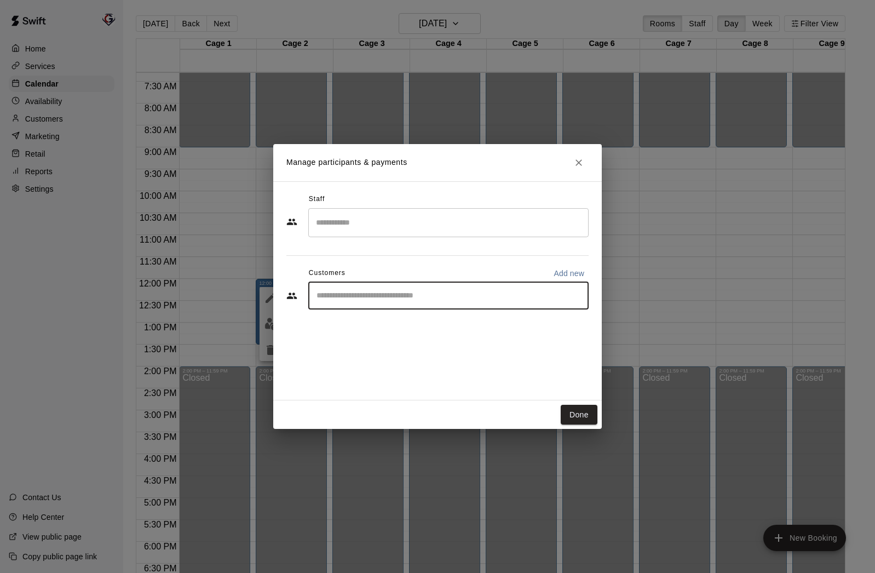
click at [359, 300] on input "Start typing to search customers..." at bounding box center [448, 295] width 270 height 11
type input "******"
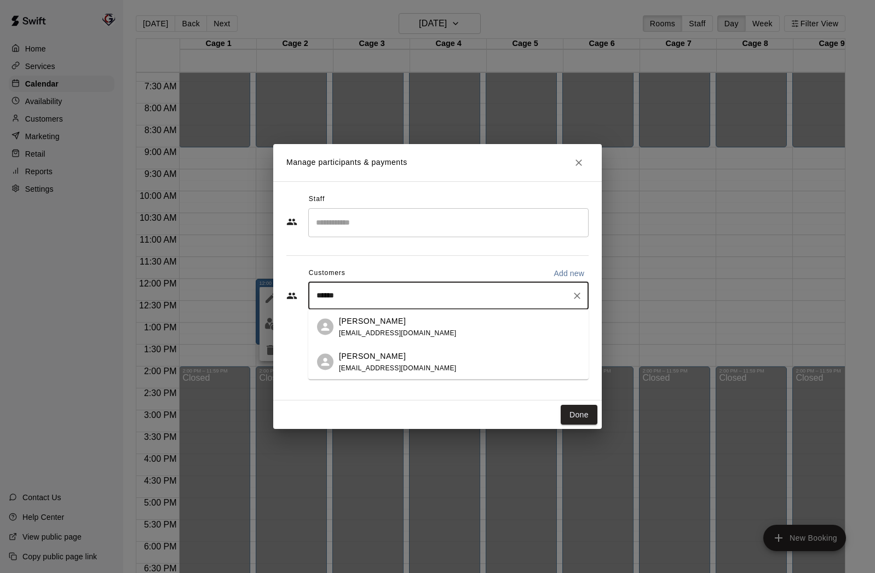
click at [415, 328] on span "[EMAIL_ADDRESS][DOMAIN_NAME]" at bounding box center [398, 332] width 118 height 8
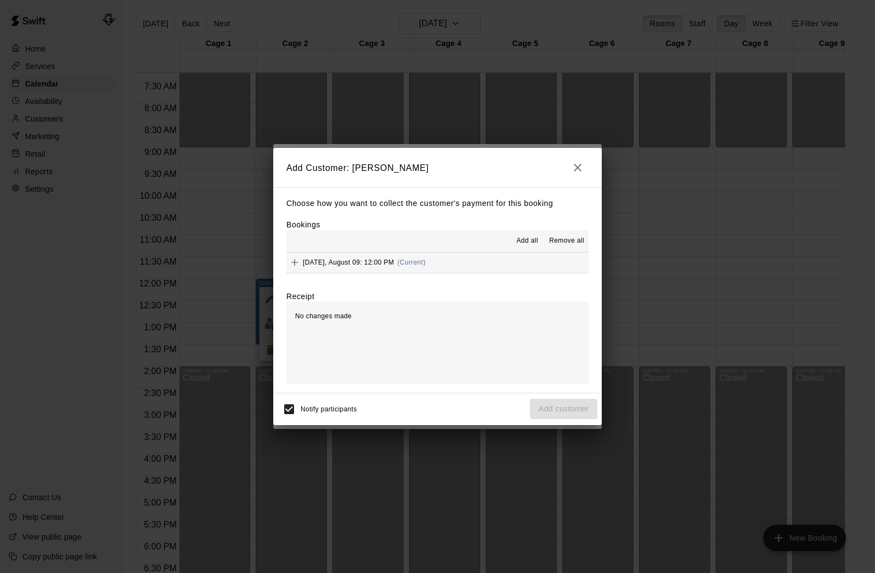
click at [582, 168] on icon "button" at bounding box center [577, 167] width 13 height 13
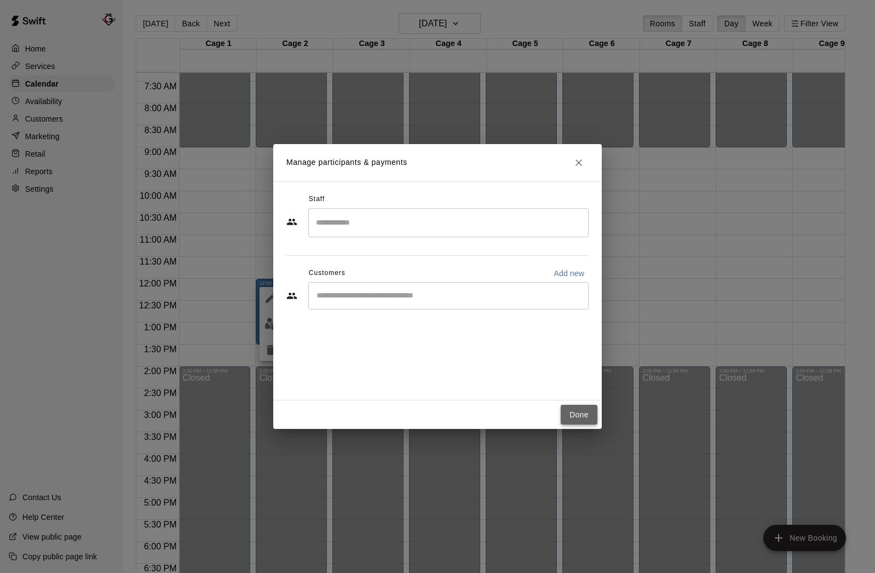
click at [583, 417] on button "Done" at bounding box center [579, 415] width 37 height 20
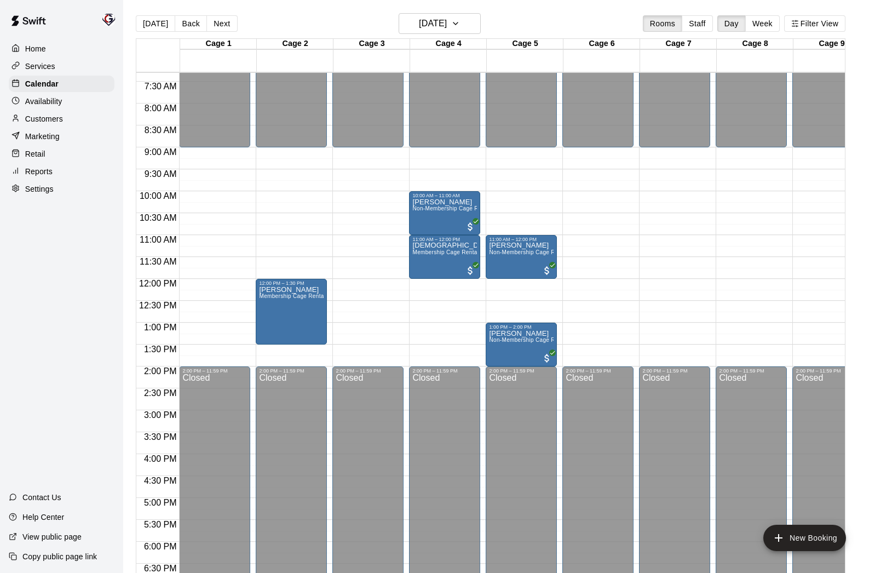
click at [50, 115] on p "Customers" at bounding box center [44, 118] width 38 height 11
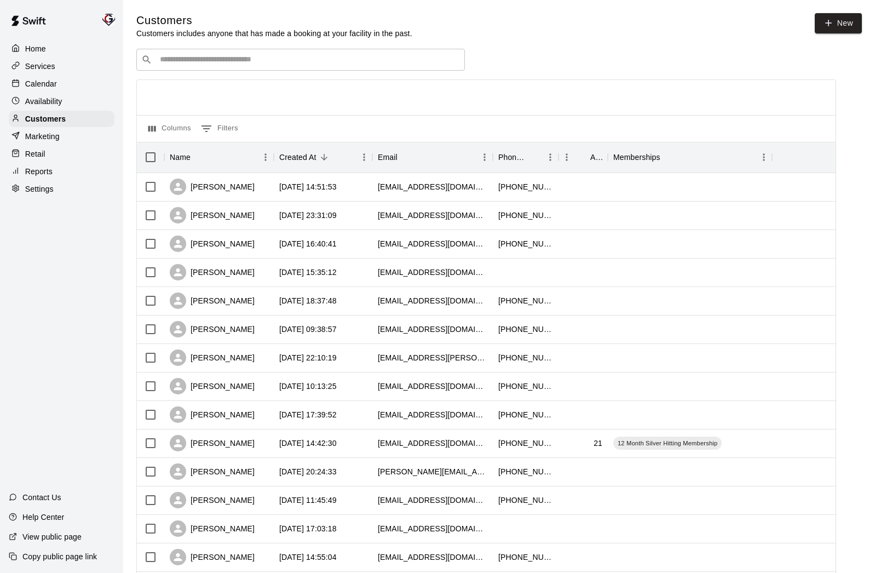
click at [413, 57] on input "Search customers by name or email" at bounding box center [308, 59] width 303 height 11
type input "*******"
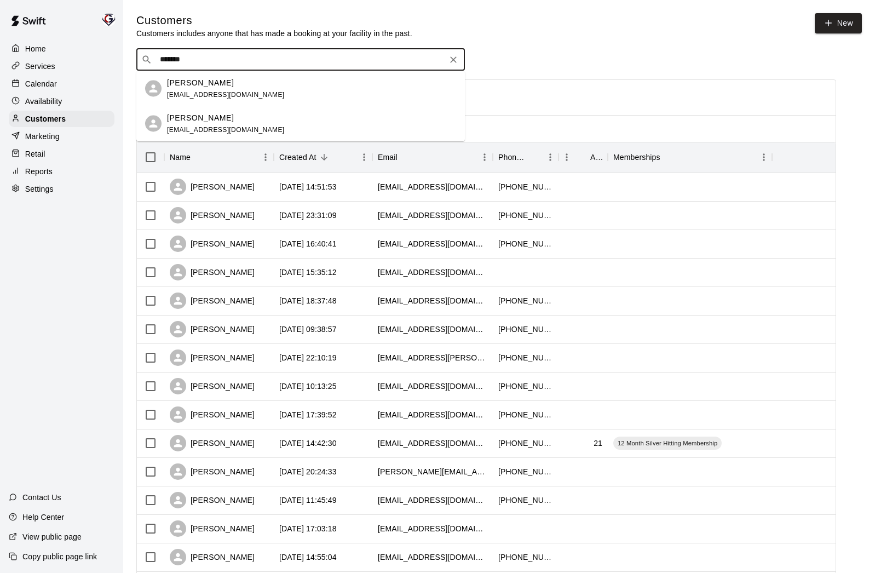
click at [389, 87] on div "[PERSON_NAME] [PERSON_NAME][EMAIL_ADDRESS][DOMAIN_NAME]" at bounding box center [311, 89] width 289 height 24
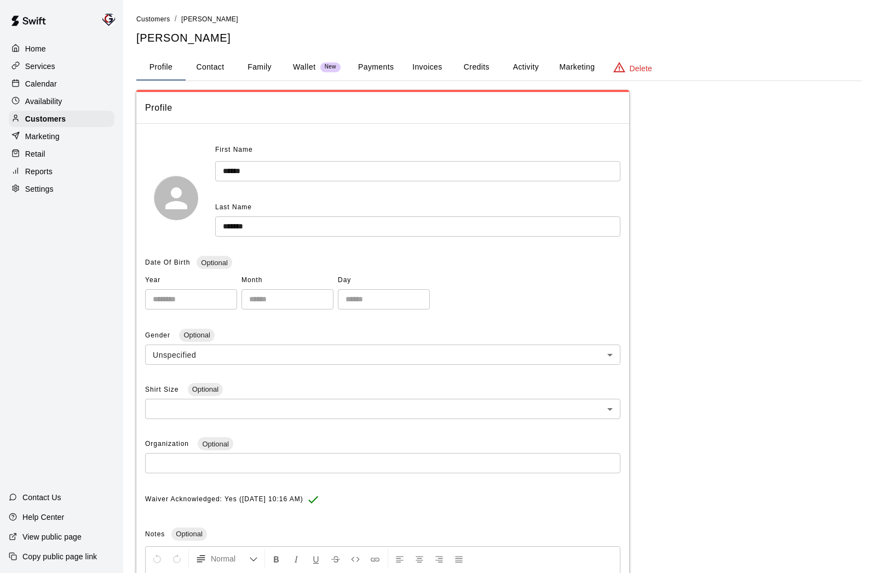
click at [525, 64] on button "Activity" at bounding box center [525, 67] width 49 height 26
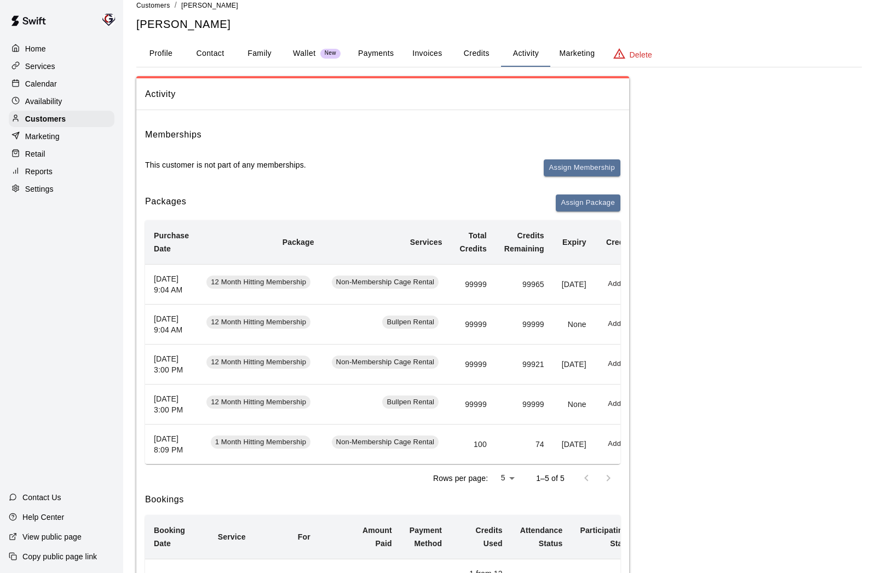
scroll to position [16, 0]
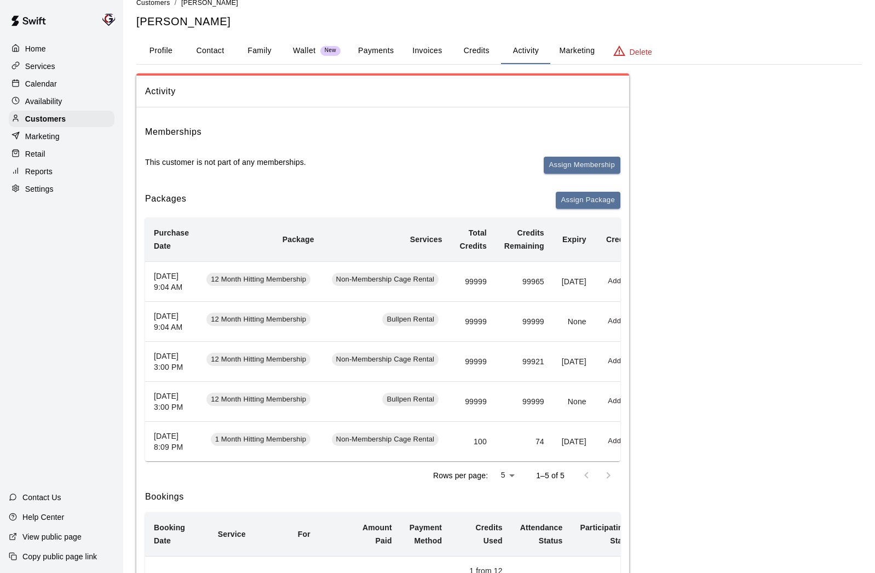
click at [49, 82] on p "Calendar" at bounding box center [41, 83] width 32 height 11
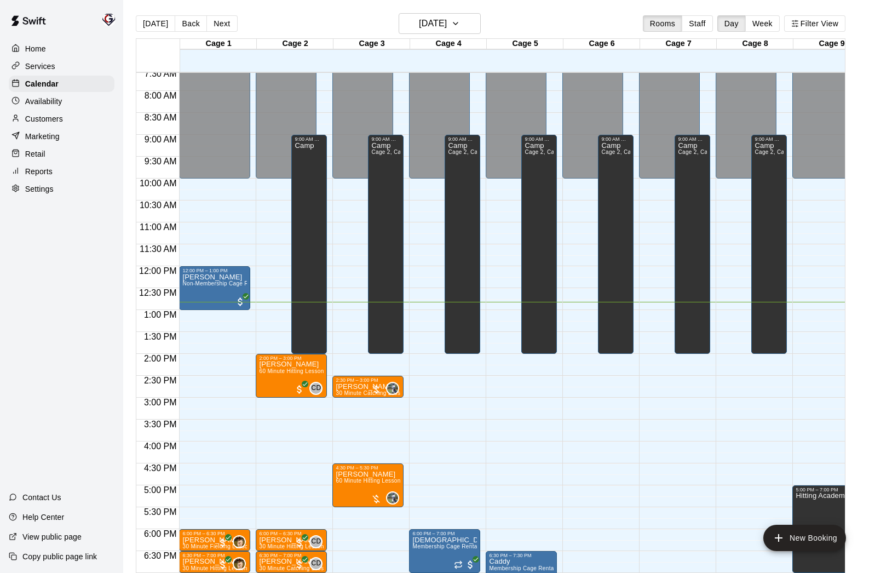
scroll to position [273, 0]
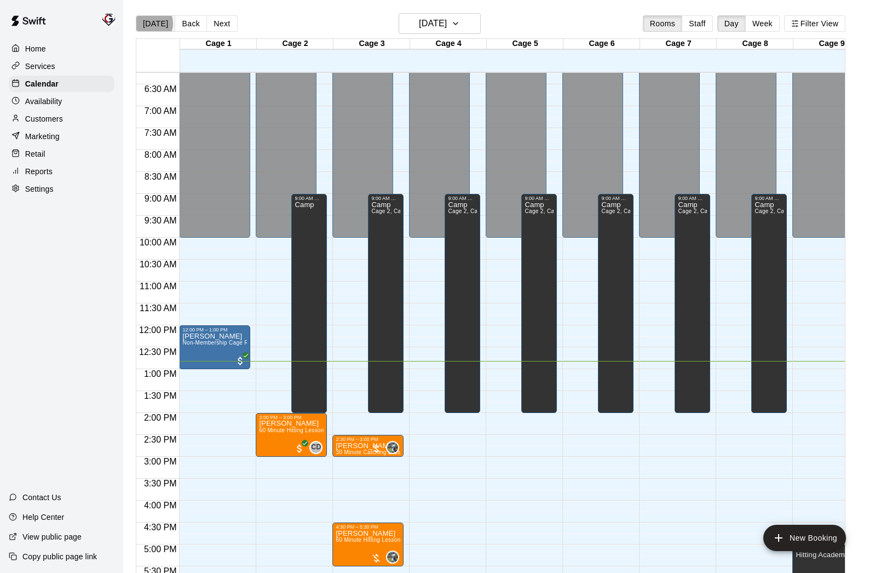
click at [149, 24] on button "[DATE]" at bounding box center [155, 23] width 39 height 16
